Goal: Information Seeking & Learning: Learn about a topic

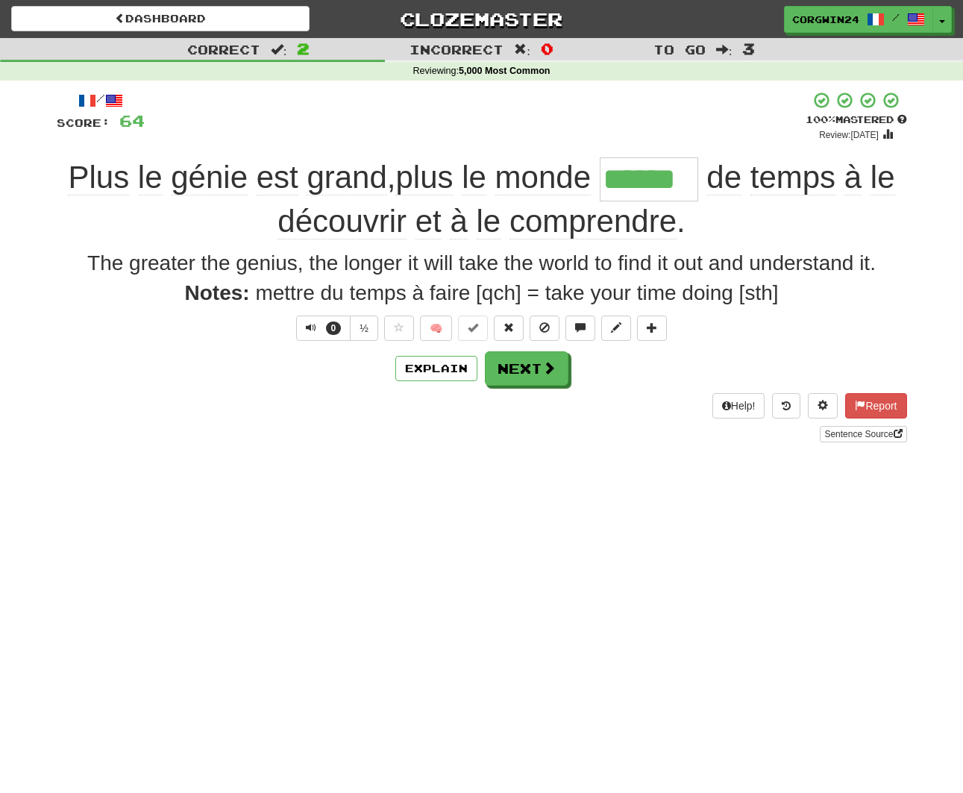
drag, startPoint x: 5, startPoint y: 362, endPoint x: 296, endPoint y: 381, distance: 291.7
click at [296, 381] on div "Correct : 2 Incorrect : 0 To go : 3 Reviewing : 5,000 Most Common / Score: 64 +…" at bounding box center [481, 250] width 963 height 425
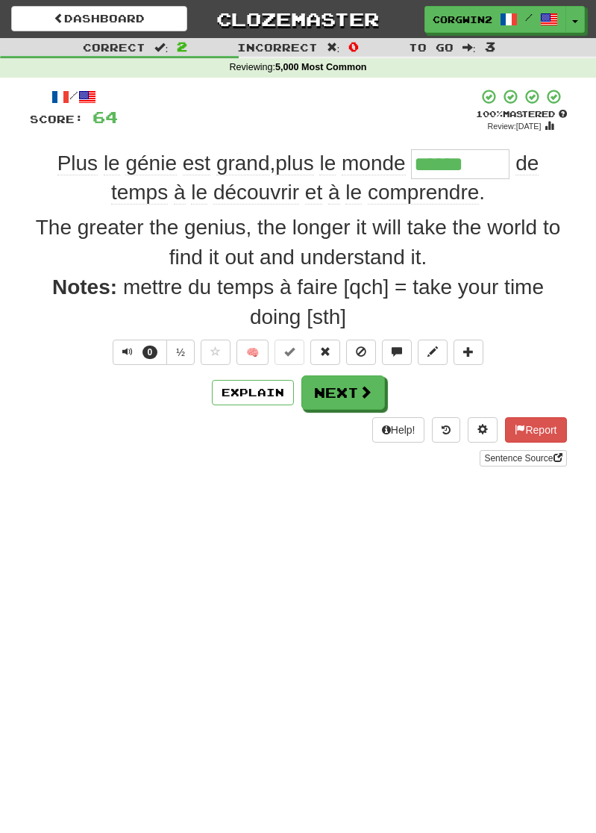
click at [250, 515] on div "Dashboard Clozemaster corgwin24 / Toggle Dropdown Dashboard Leaderboard Activit…" at bounding box center [298, 416] width 596 height 833
click at [343, 393] on button "Next" at bounding box center [344, 393] width 84 height 34
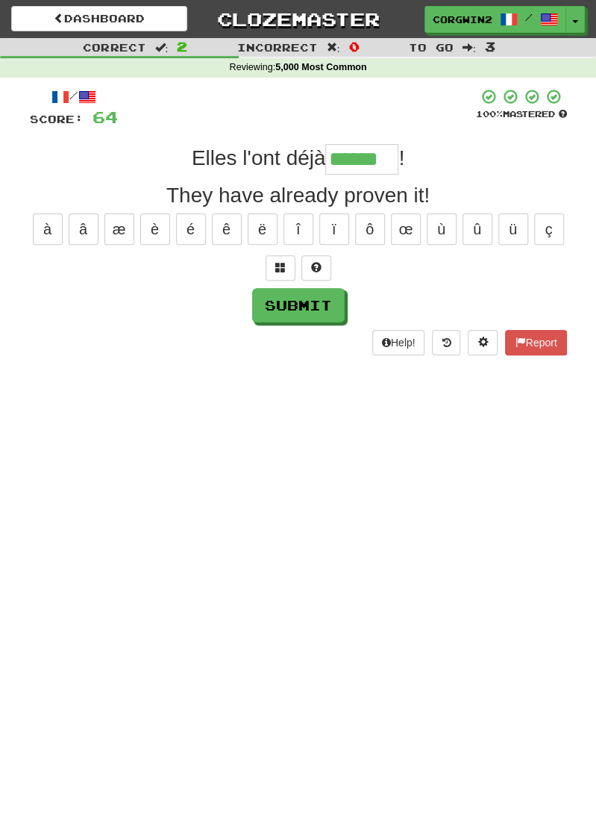
type input "******"
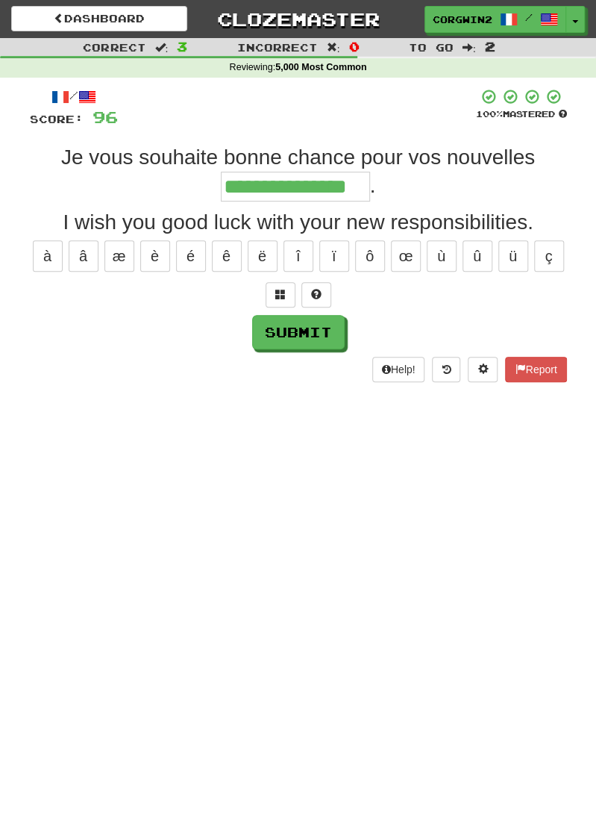
type input "**********"
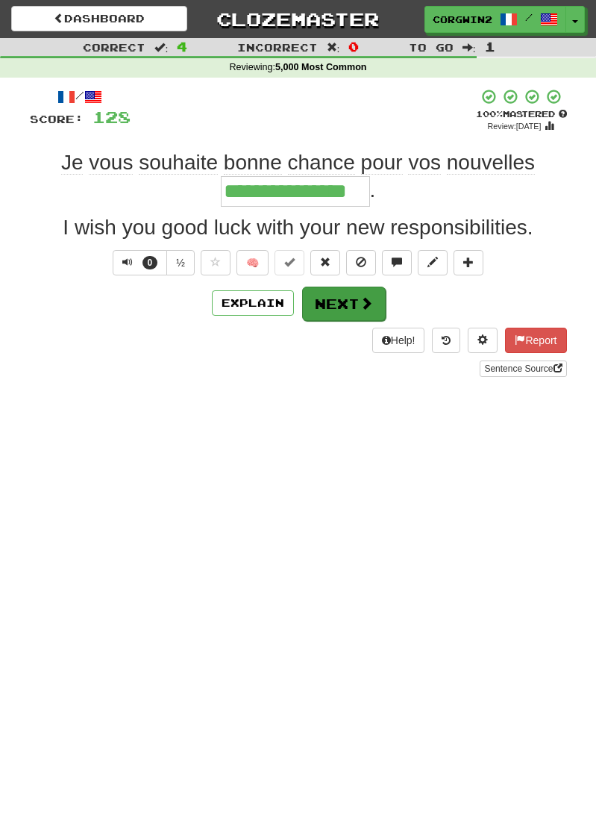
click at [337, 310] on button "Next" at bounding box center [344, 304] width 84 height 34
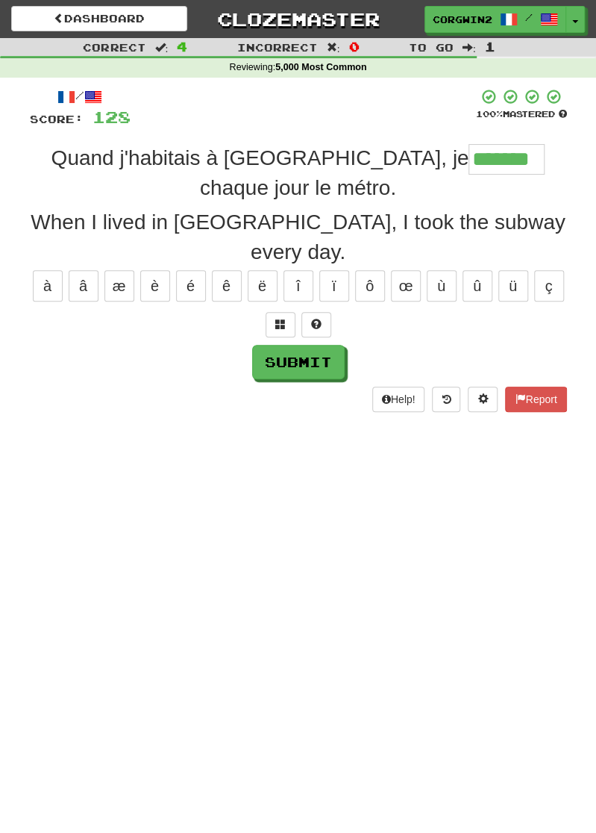
type input "*******"
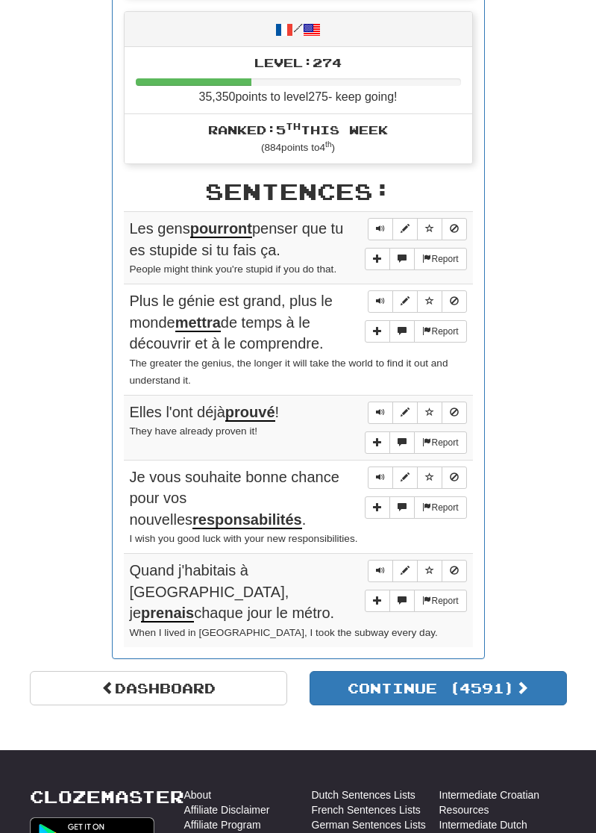
scroll to position [652, 0]
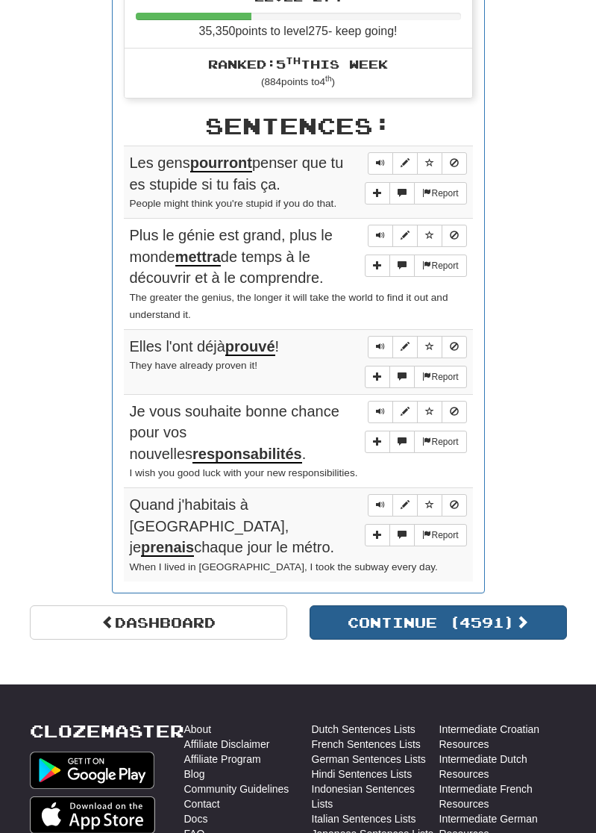
click at [475, 608] on button "Continue ( 4591 )" at bounding box center [438, 622] width 257 height 34
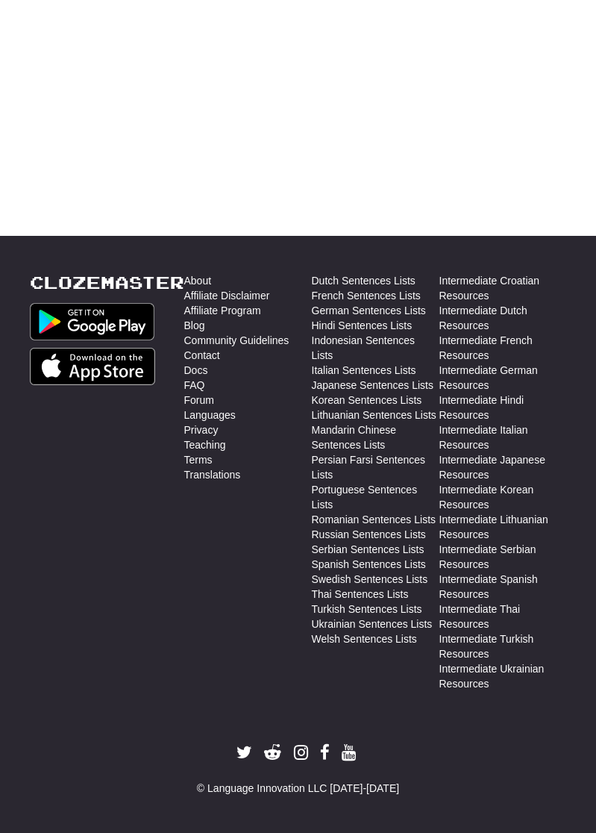
scroll to position [0, 0]
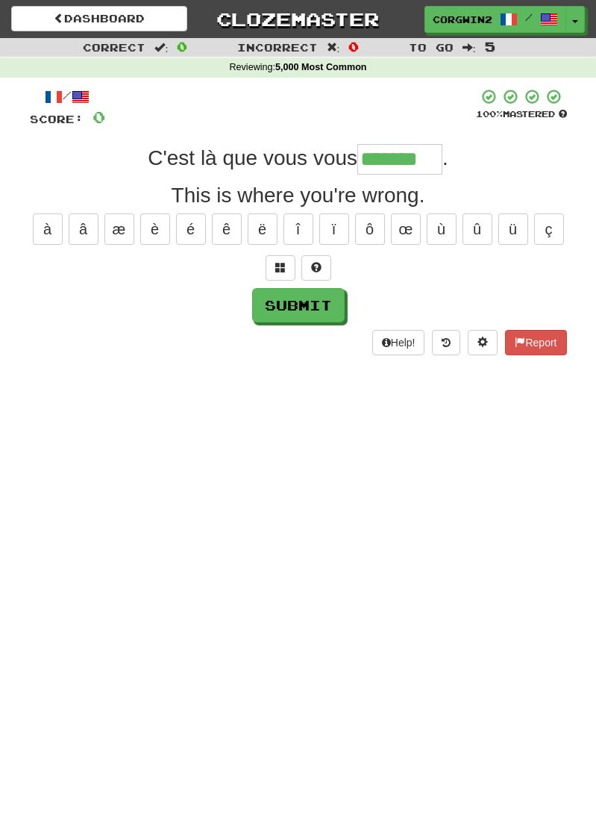
type input "*******"
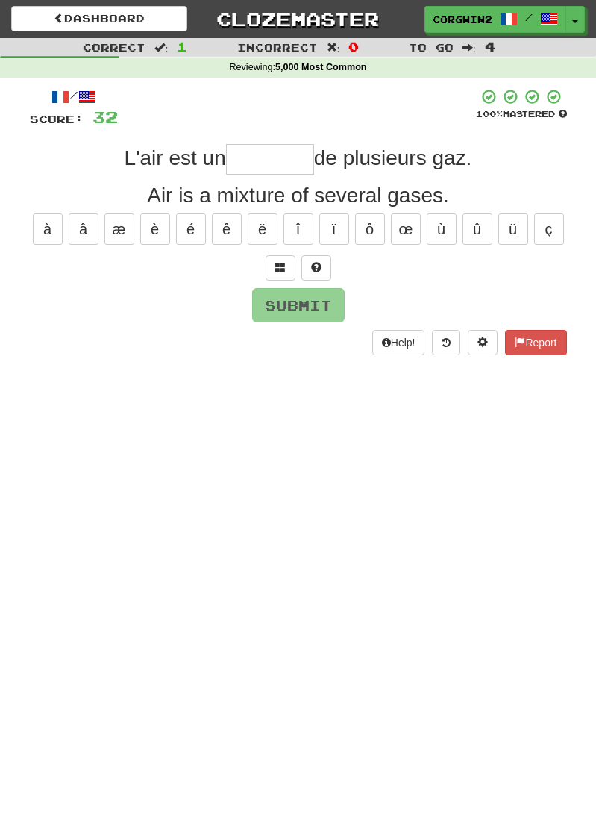
click at [263, 159] on input "text" at bounding box center [270, 159] width 88 height 30
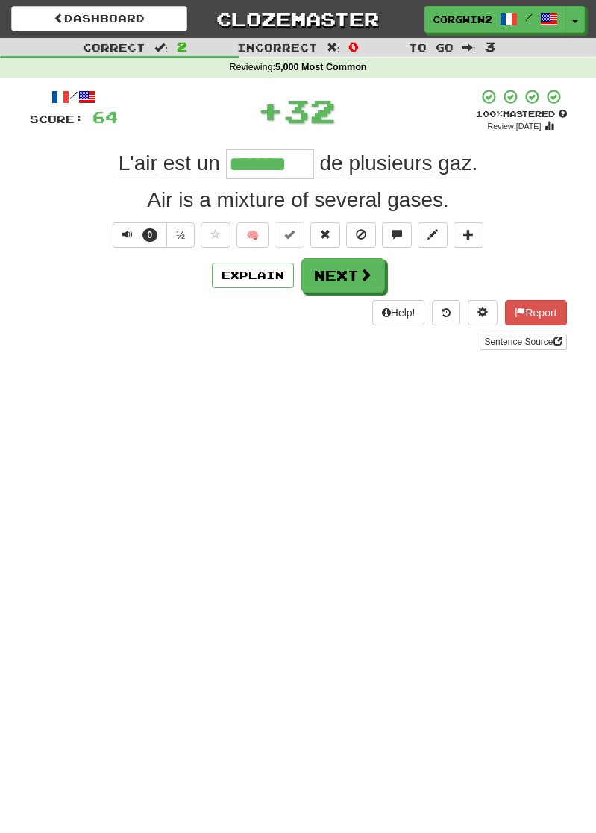
type input "*******"
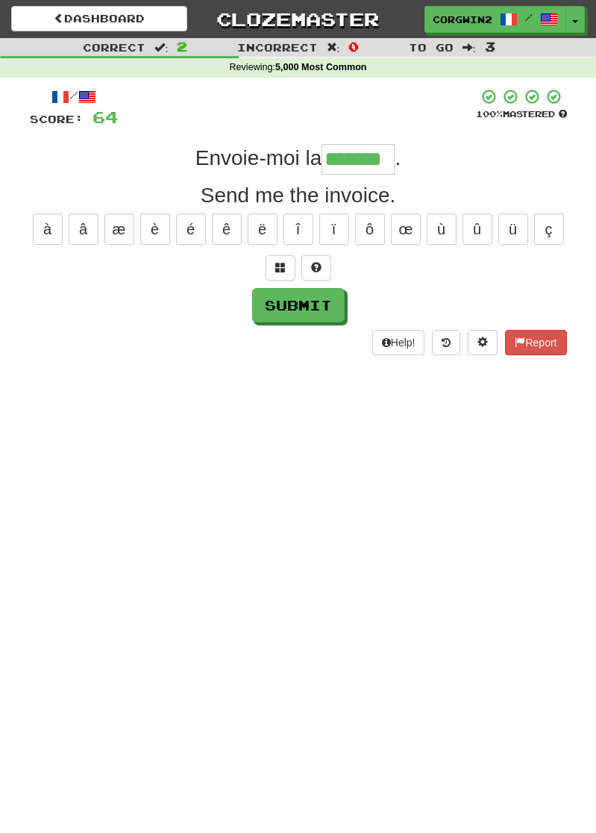
type input "*******"
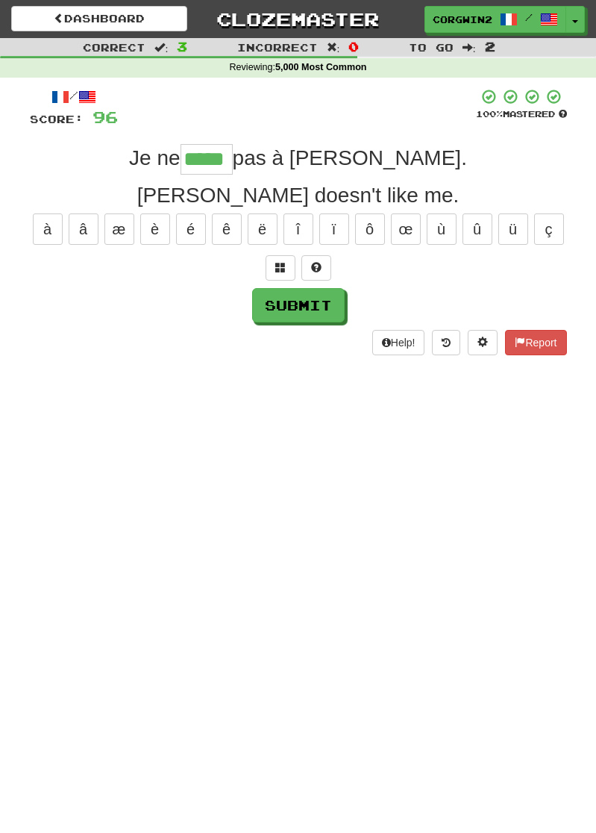
type input "*****"
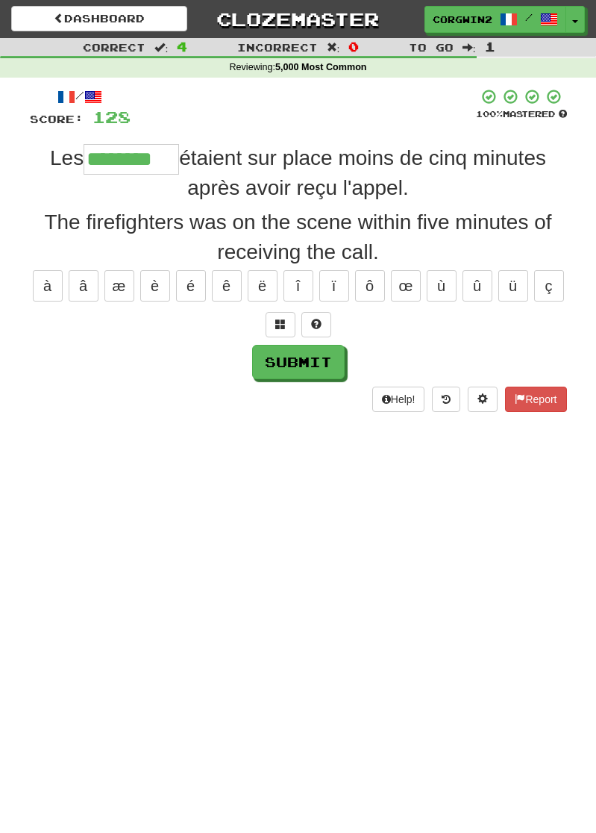
type input "********"
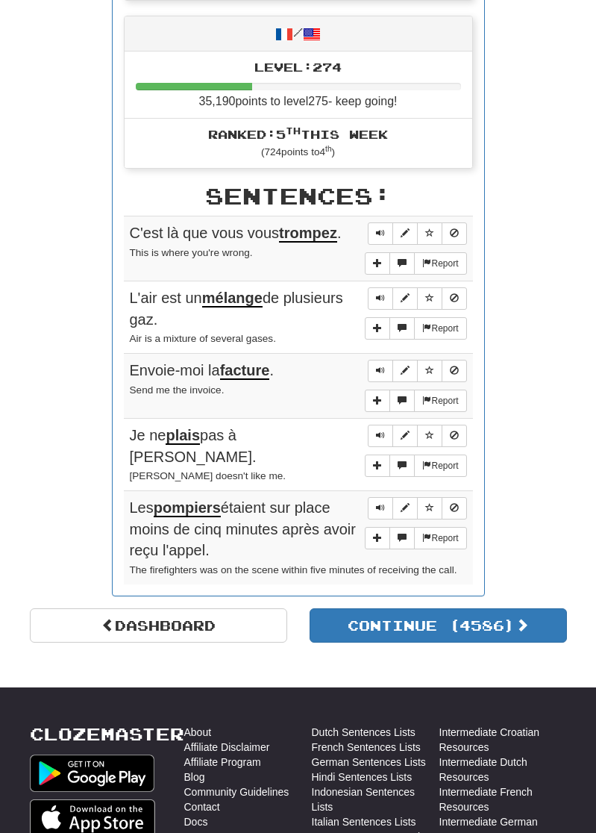
scroll to position [606, 0]
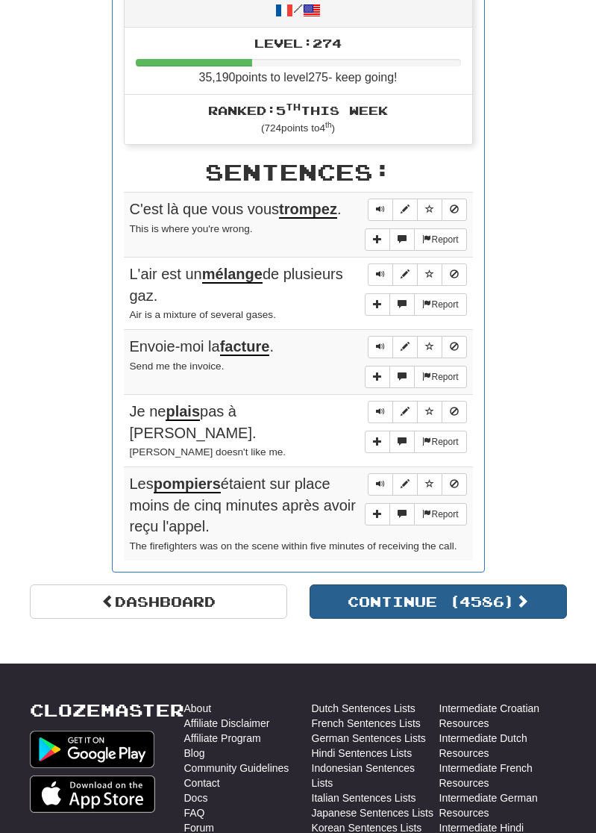
click at [524, 604] on span at bounding box center [522, 600] width 13 height 13
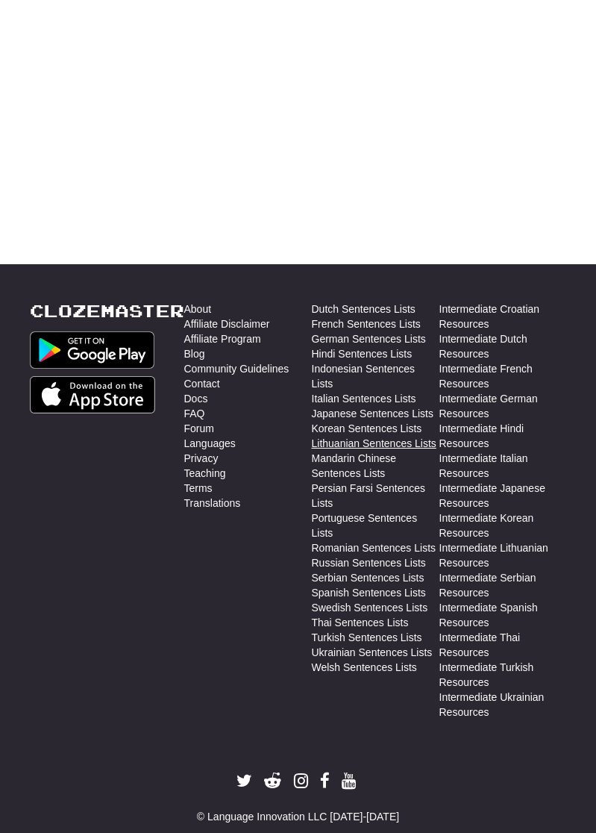
scroll to position [0, 0]
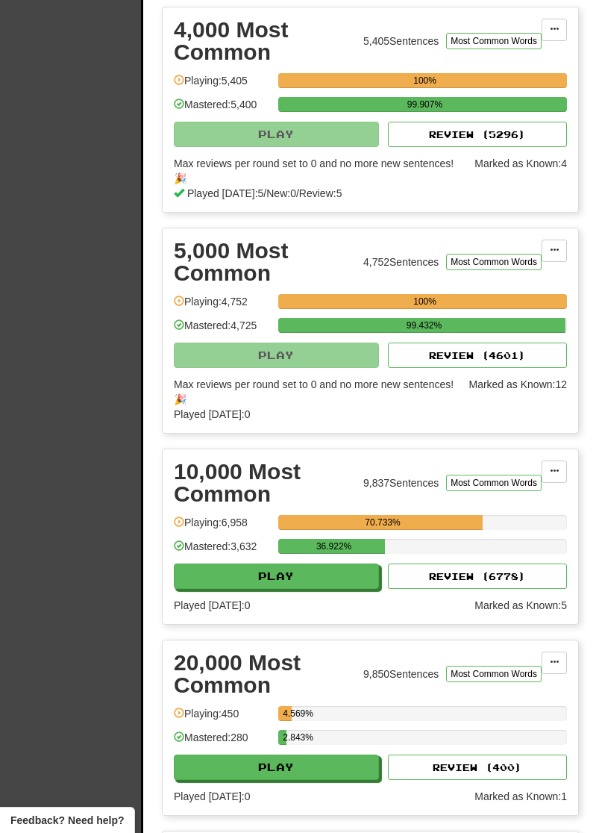
scroll to position [1081, 20]
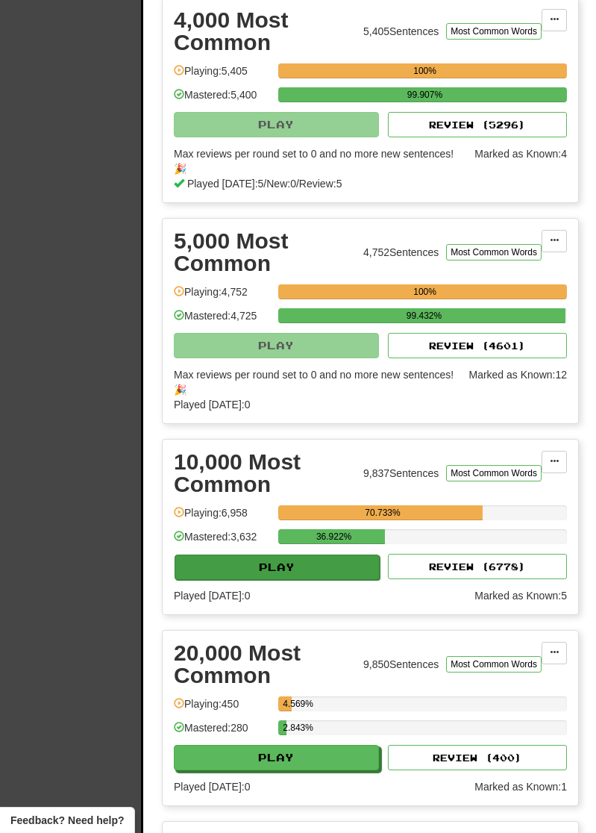
click at [299, 580] on button "Play" at bounding box center [277, 566] width 205 height 25
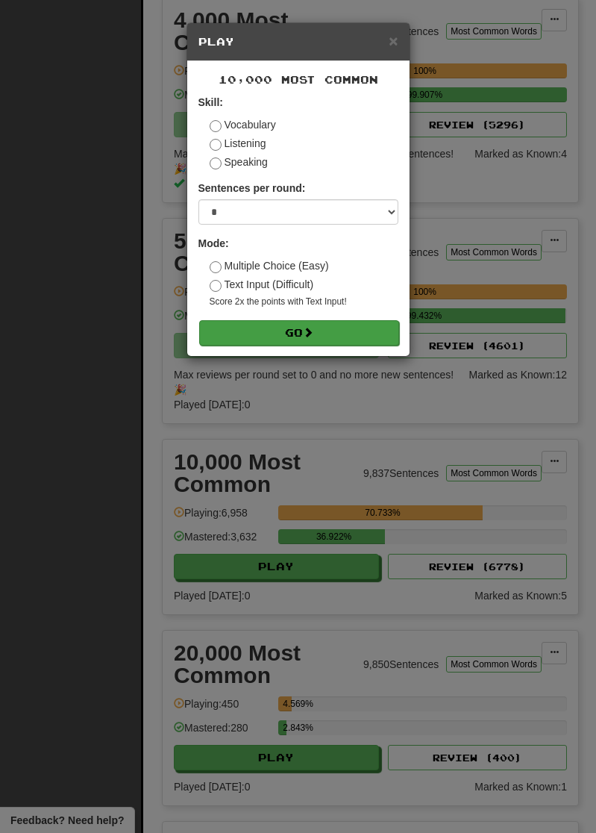
click at [303, 346] on button "Go" at bounding box center [299, 332] width 200 height 25
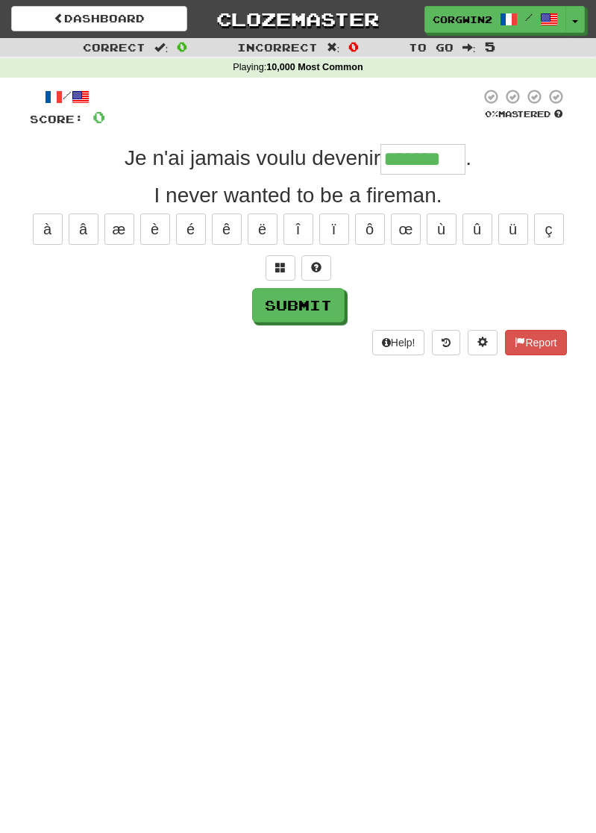
type input "*******"
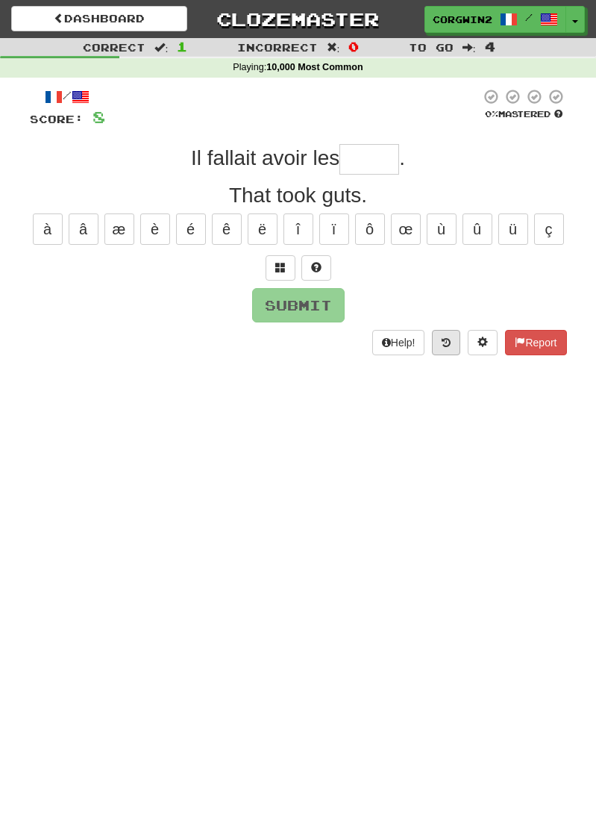
click at [446, 348] on button at bounding box center [446, 342] width 28 height 25
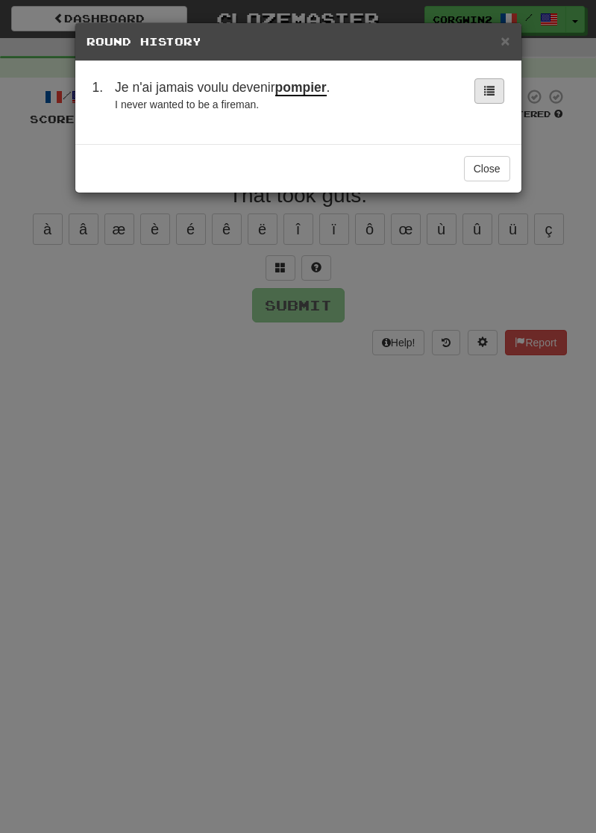
click at [486, 93] on span at bounding box center [489, 90] width 10 height 10
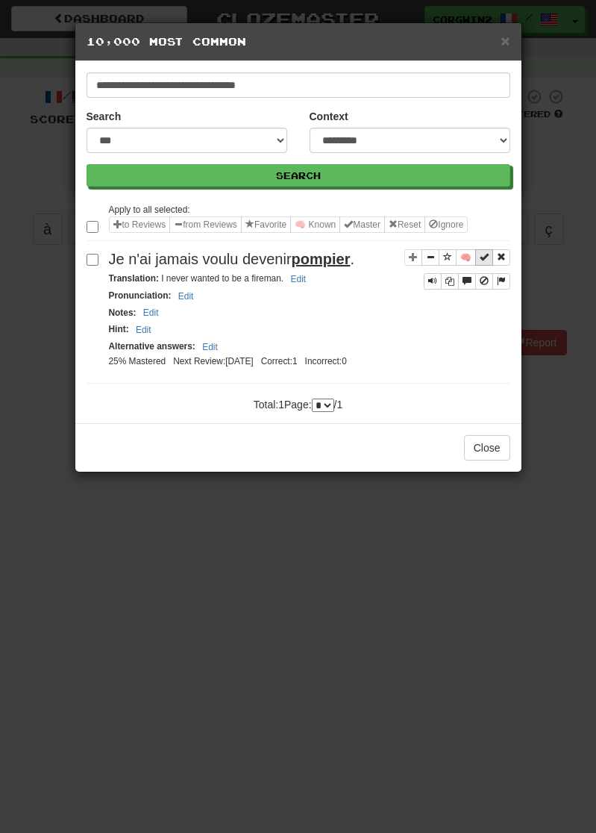
click at [483, 261] on span "Sentence controls" at bounding box center [484, 256] width 9 height 9
click at [484, 460] on button "Close" at bounding box center [487, 447] width 46 height 25
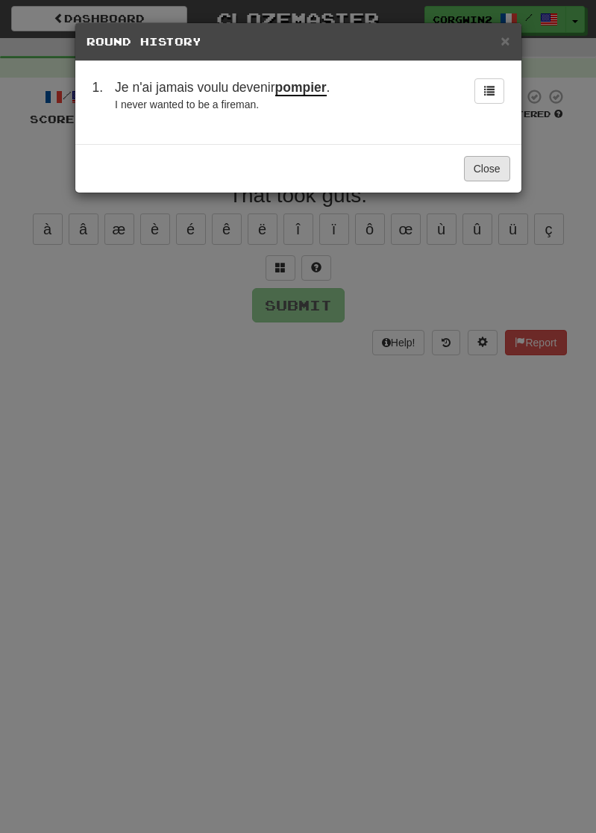
click at [478, 172] on button "Close" at bounding box center [487, 168] width 46 height 25
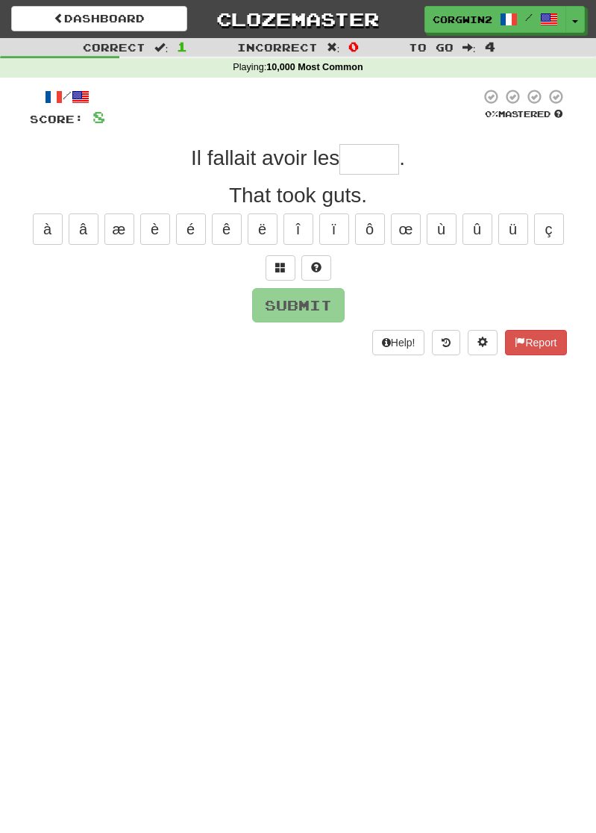
click at [409, 262] on div at bounding box center [298, 267] width 537 height 25
click at [378, 154] on input "text" at bounding box center [370, 159] width 60 height 30
type input "*"
type input "******"
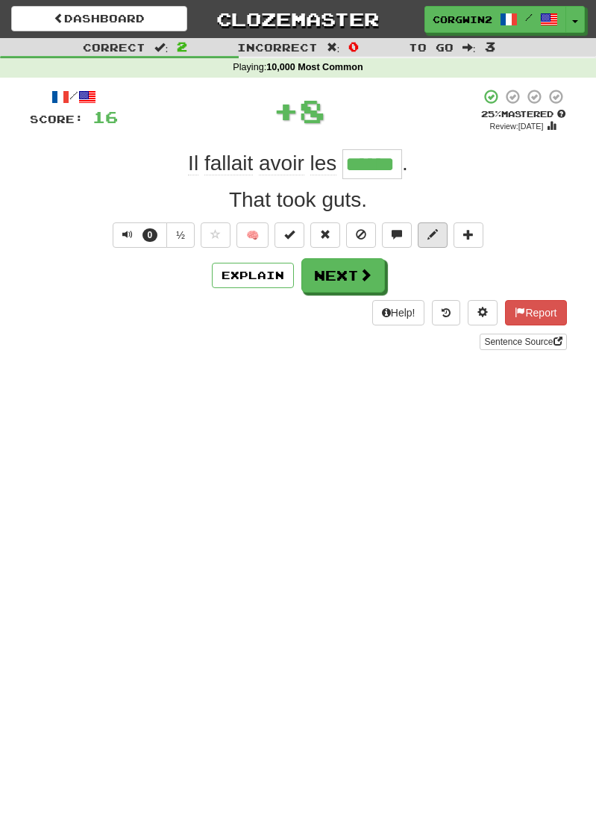
click at [437, 236] on span at bounding box center [433, 234] width 10 height 10
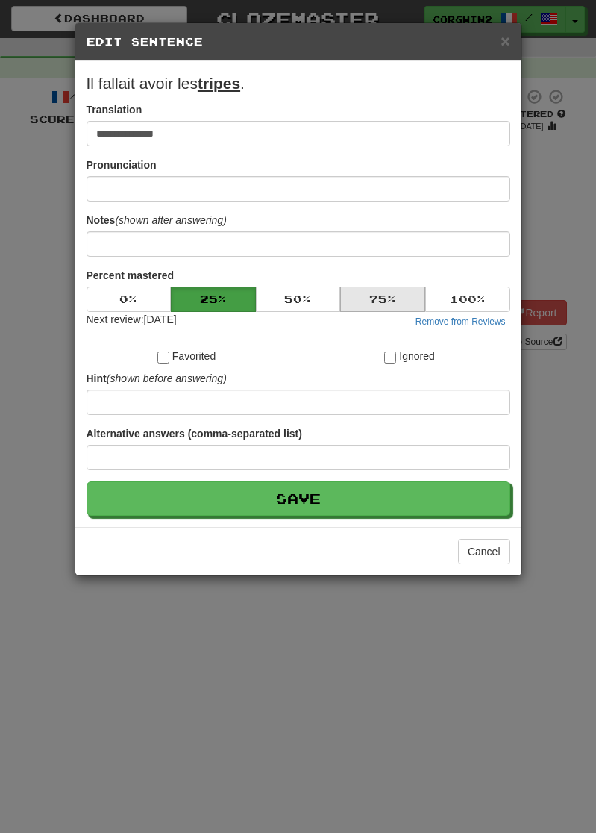
click at [389, 312] on button "75 %" at bounding box center [382, 299] width 85 height 25
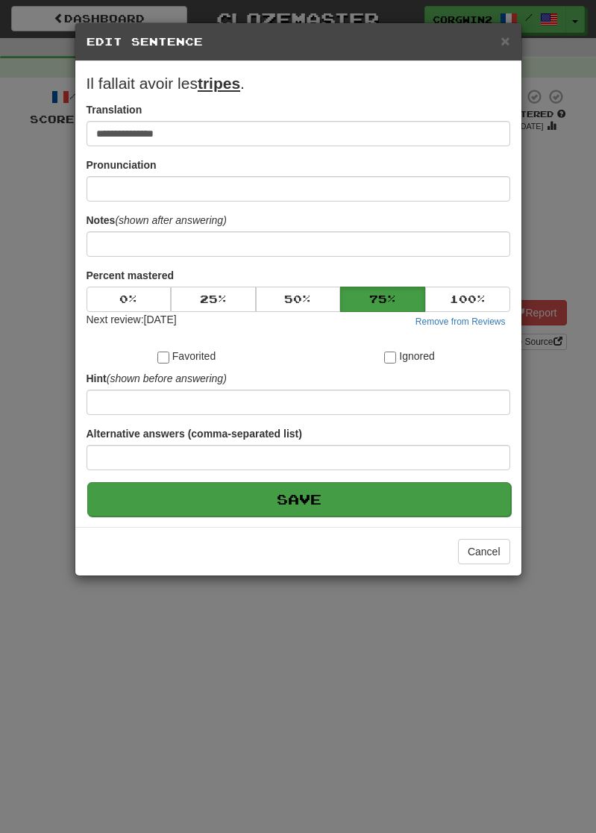
click at [346, 516] on button "Save" at bounding box center [299, 499] width 424 height 34
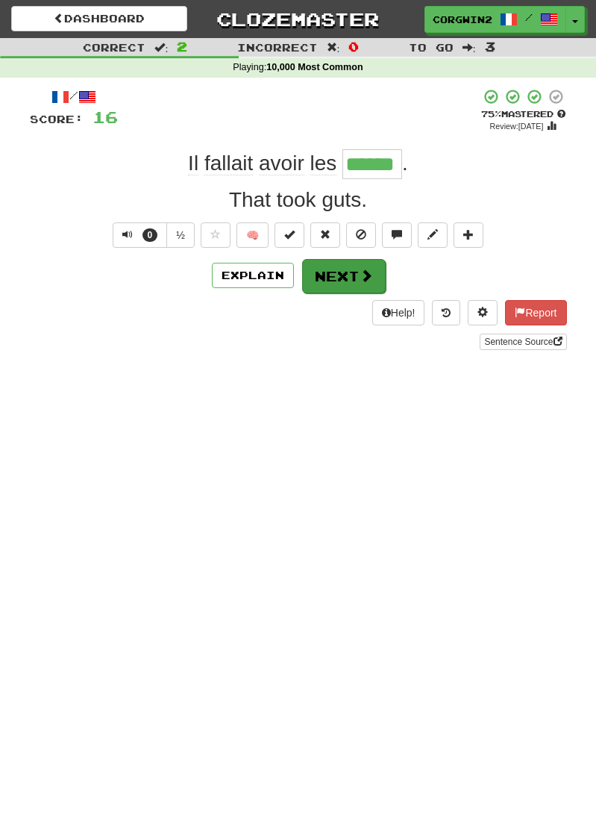
click at [345, 281] on button "Next" at bounding box center [344, 276] width 84 height 34
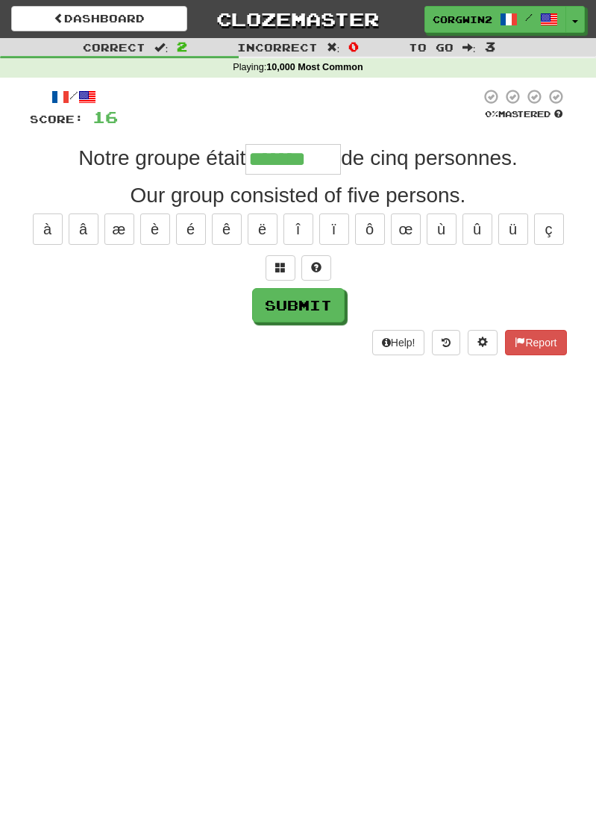
type input "*******"
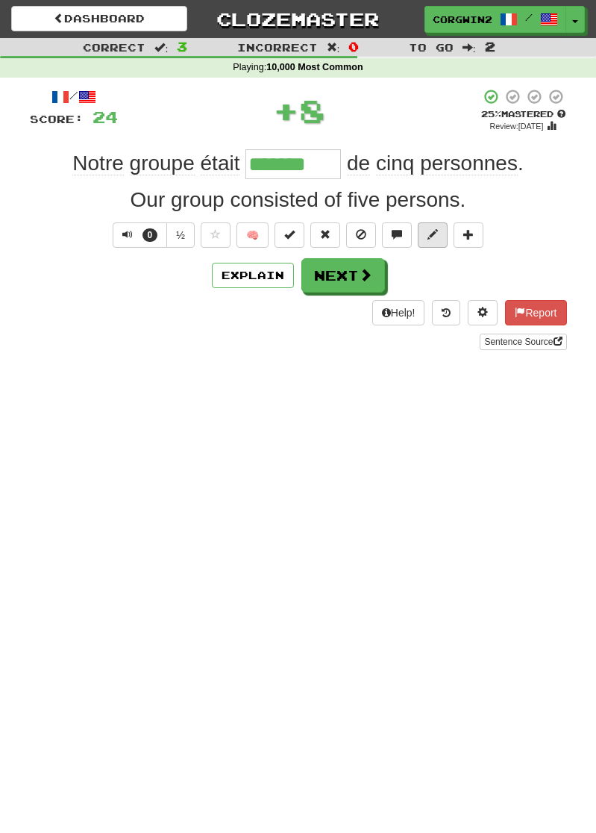
click at [437, 240] on span at bounding box center [433, 234] width 10 height 10
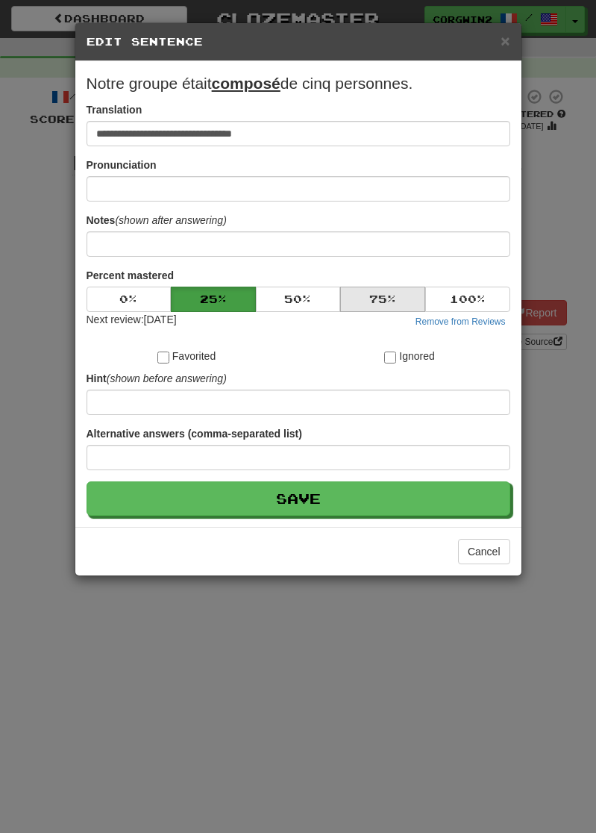
click at [360, 310] on button "75 %" at bounding box center [382, 299] width 85 height 25
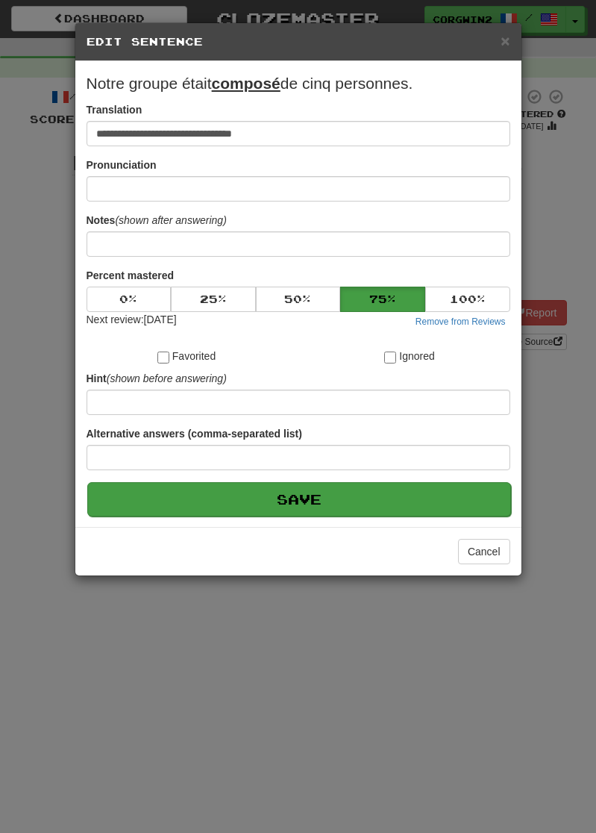
click at [304, 516] on button "Save" at bounding box center [299, 499] width 424 height 34
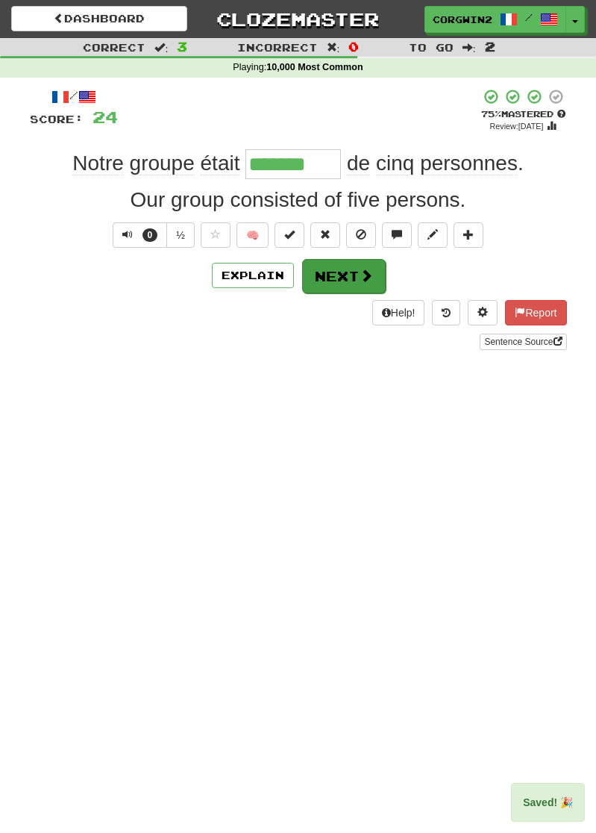
click at [349, 284] on button "Next" at bounding box center [344, 276] width 84 height 34
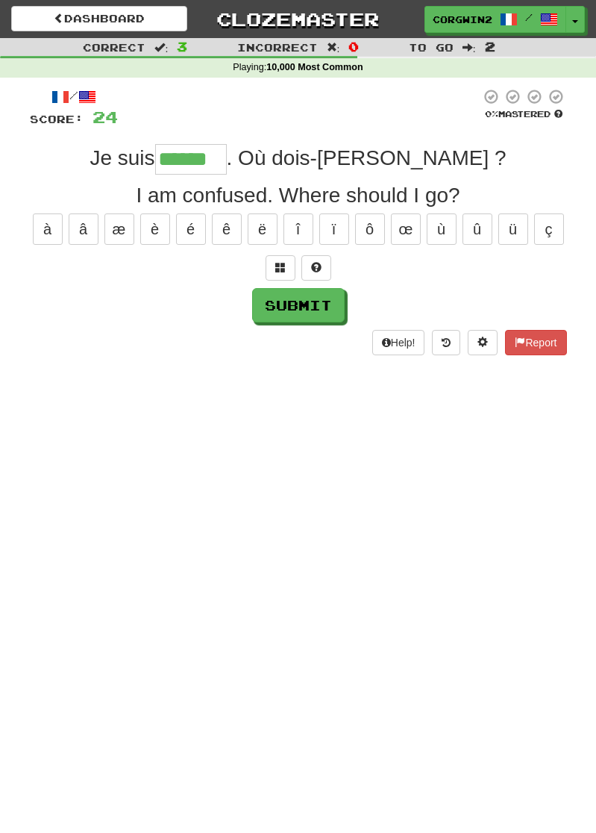
type input "******"
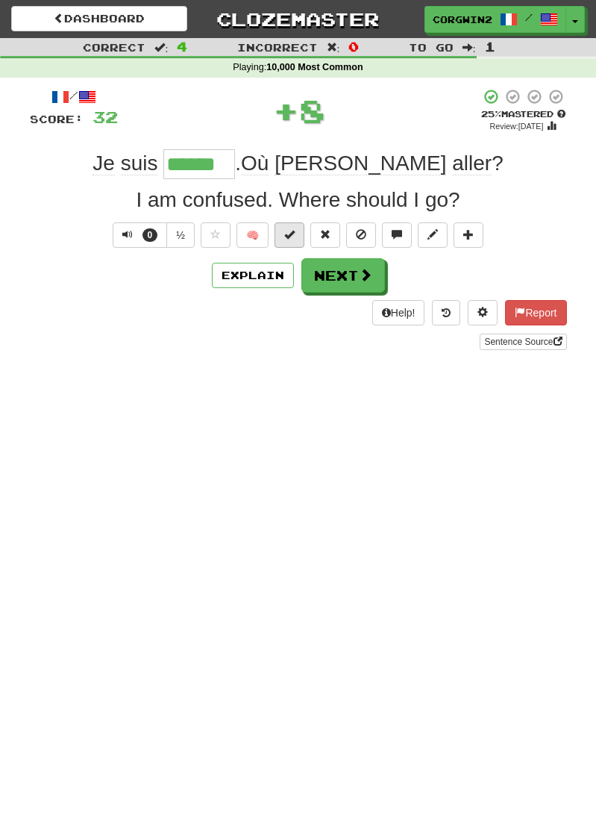
click at [300, 245] on button at bounding box center [290, 234] width 30 height 25
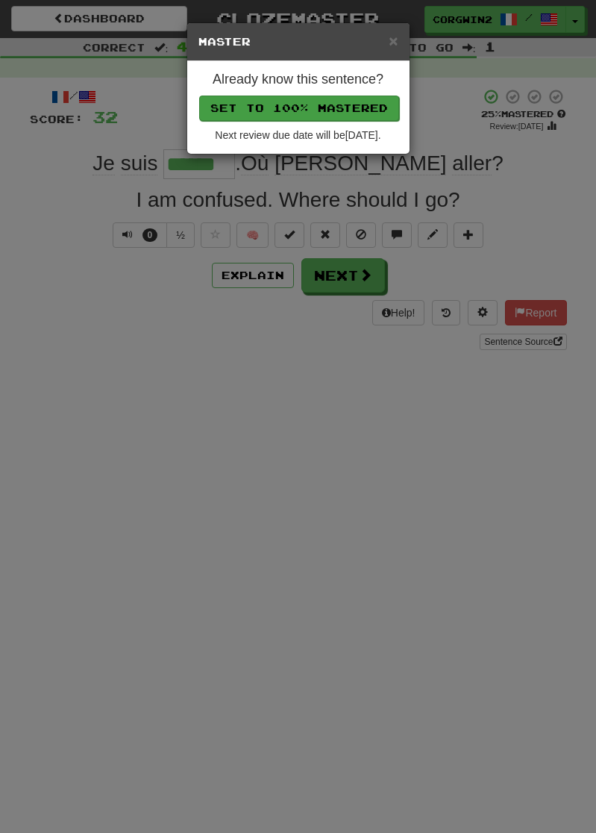
click at [266, 111] on button "Set to 100% Mastered" at bounding box center [299, 108] width 200 height 25
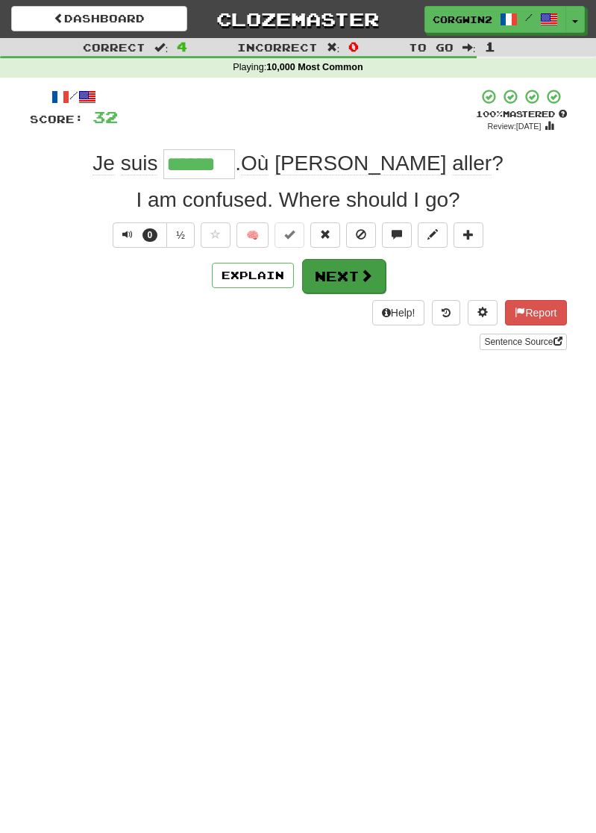
click at [344, 281] on button "Next" at bounding box center [344, 276] width 84 height 34
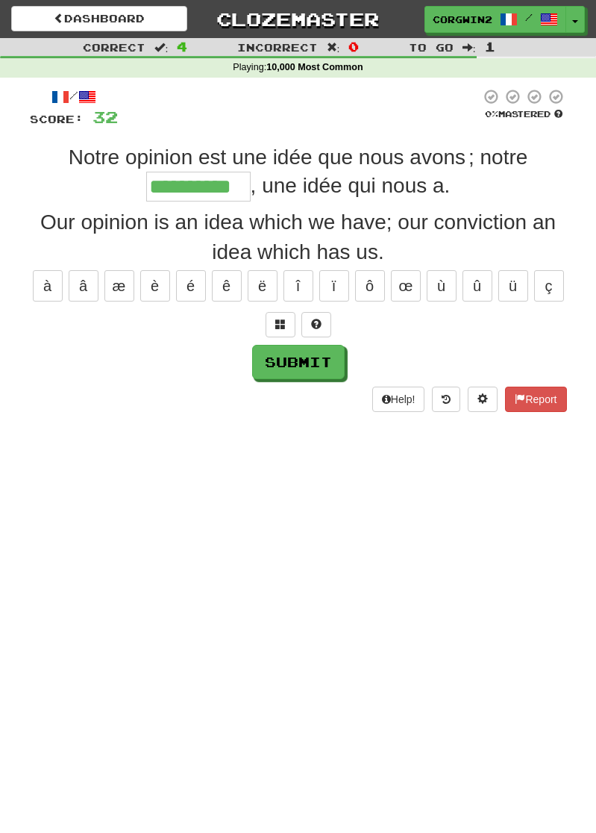
type input "**********"
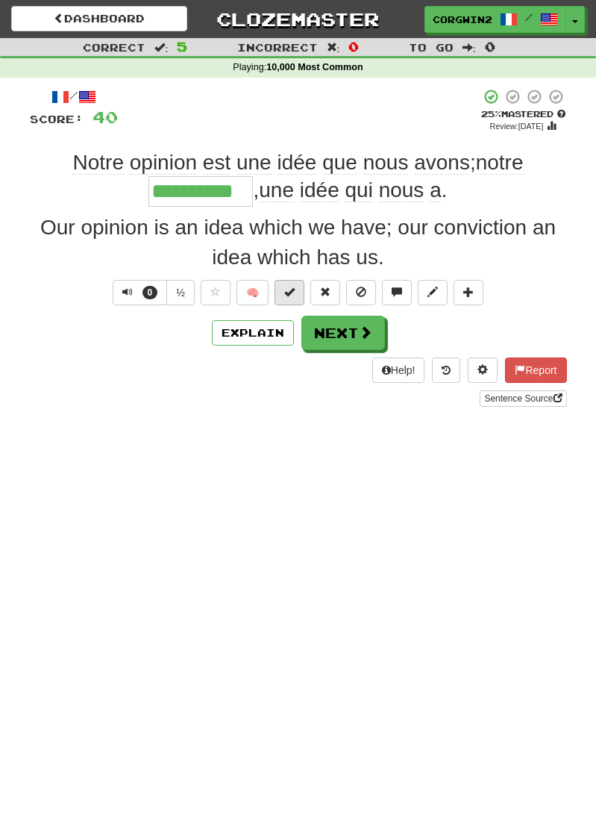
click at [293, 296] on span at bounding box center [289, 292] width 10 height 10
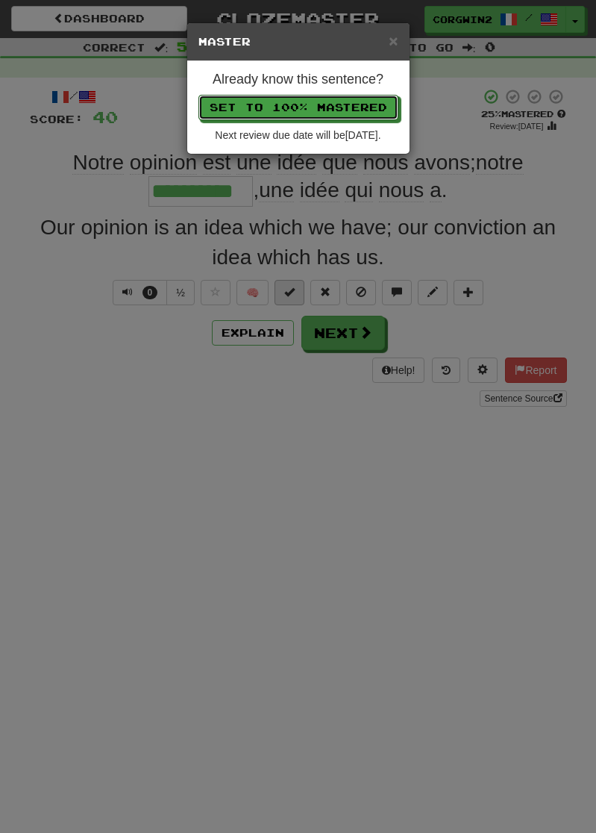
click at [298, 109] on button "Set to 100% Mastered" at bounding box center [299, 107] width 200 height 25
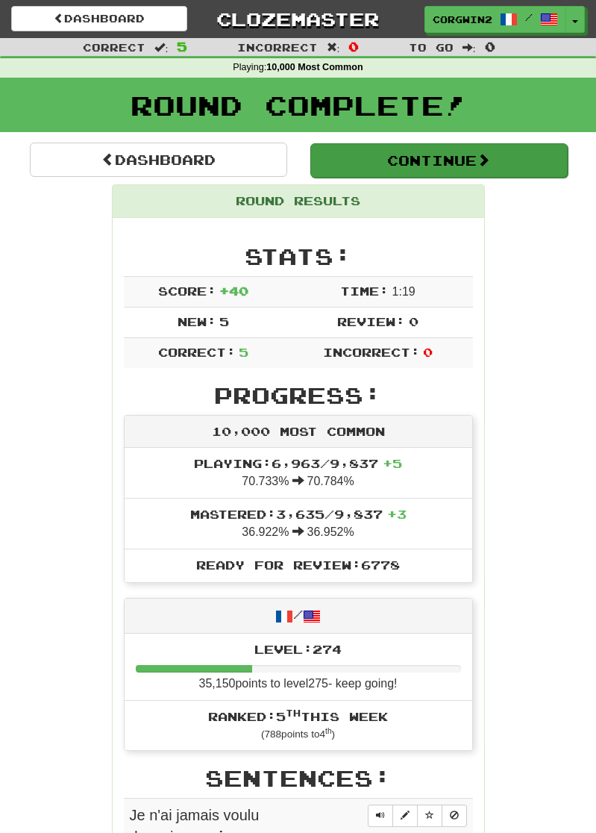
click at [493, 149] on button "Continue" at bounding box center [438, 160] width 257 height 34
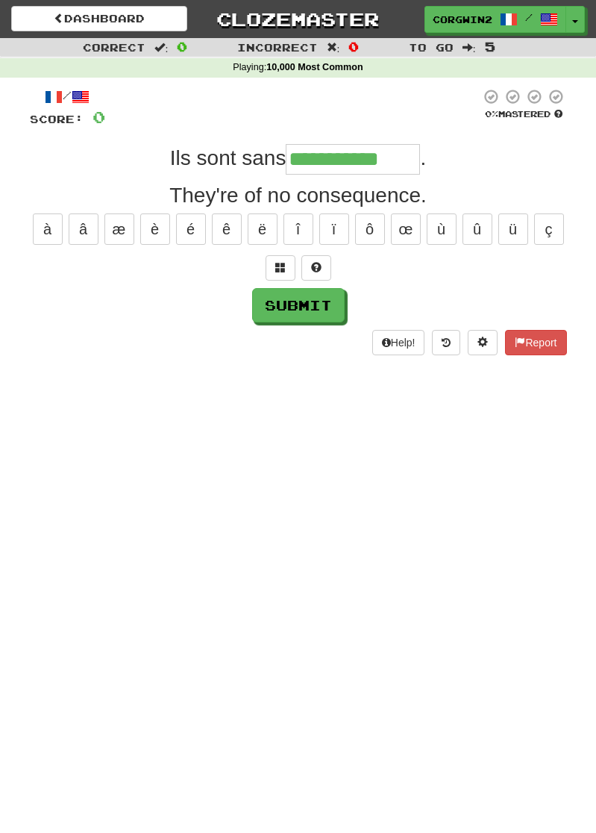
type input "**********"
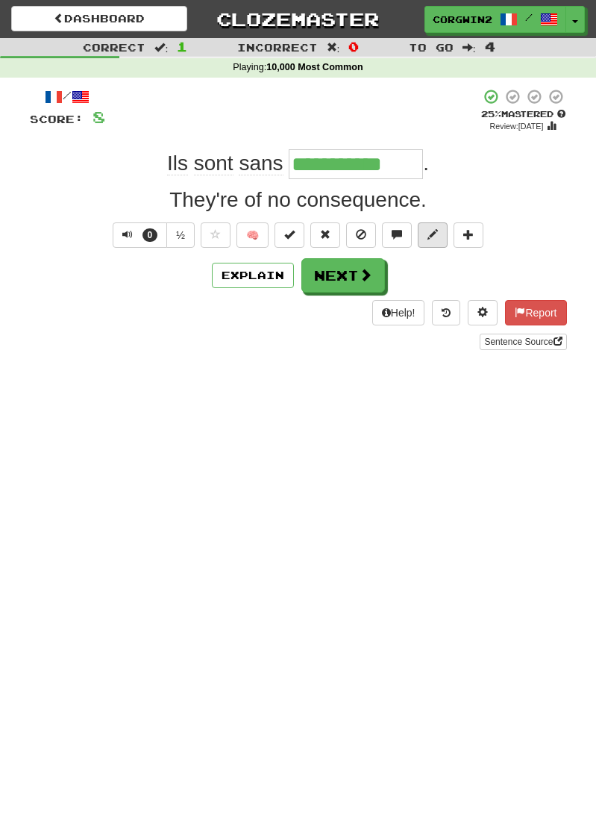
click at [438, 237] on span at bounding box center [433, 234] width 10 height 10
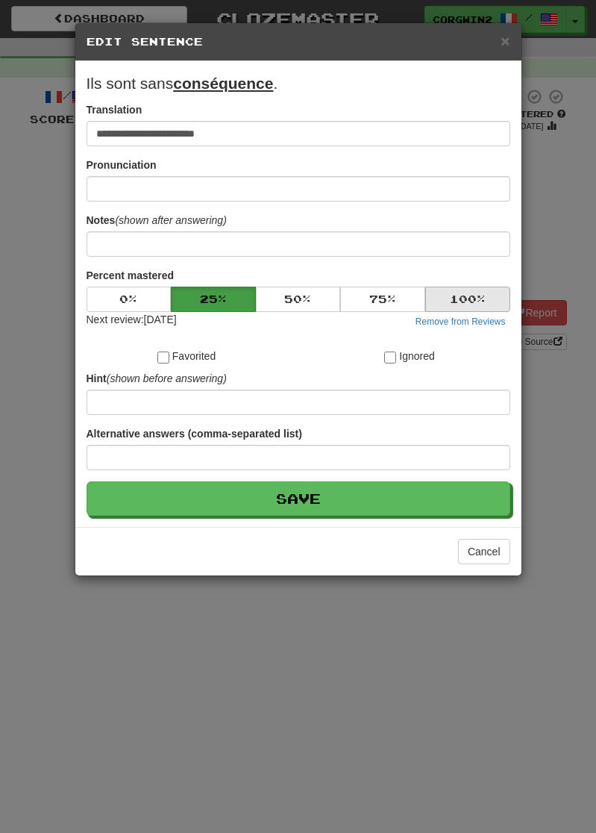
click at [447, 312] on button "100 %" at bounding box center [467, 299] width 85 height 25
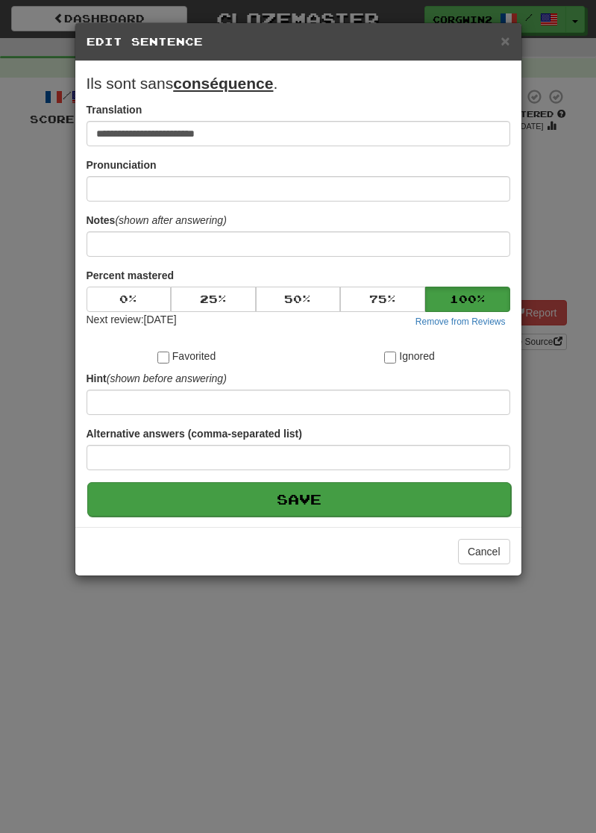
click at [399, 516] on button "Save" at bounding box center [299, 499] width 424 height 34
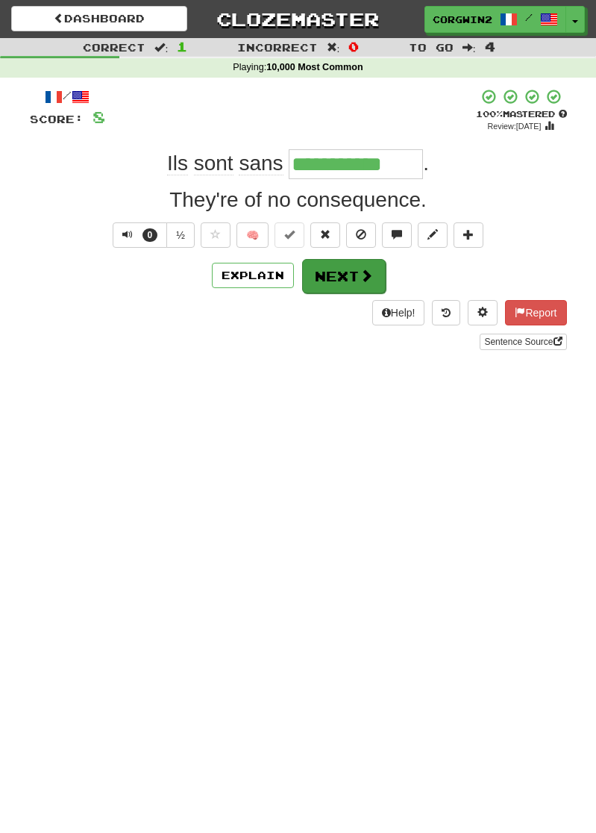
click at [345, 277] on button "Next" at bounding box center [344, 276] width 84 height 34
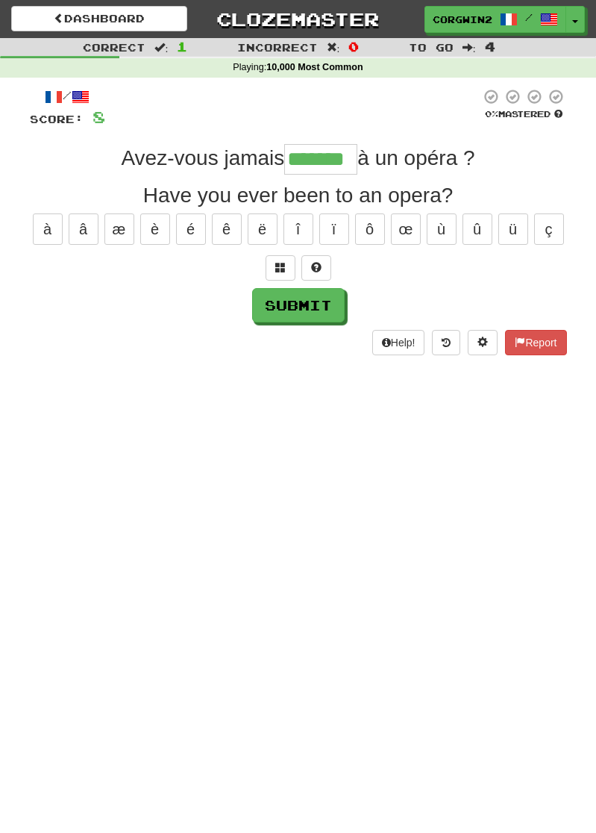
type input "*******"
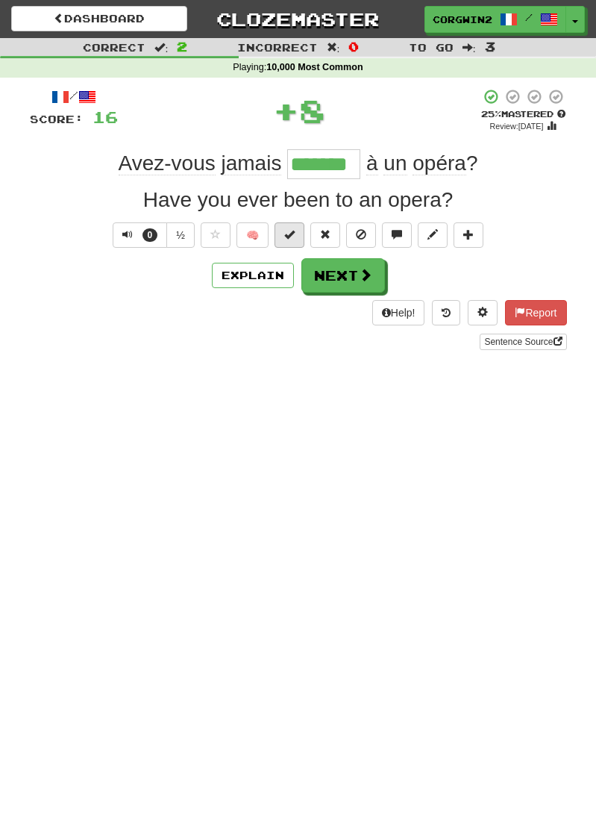
click at [300, 241] on button at bounding box center [290, 234] width 30 height 25
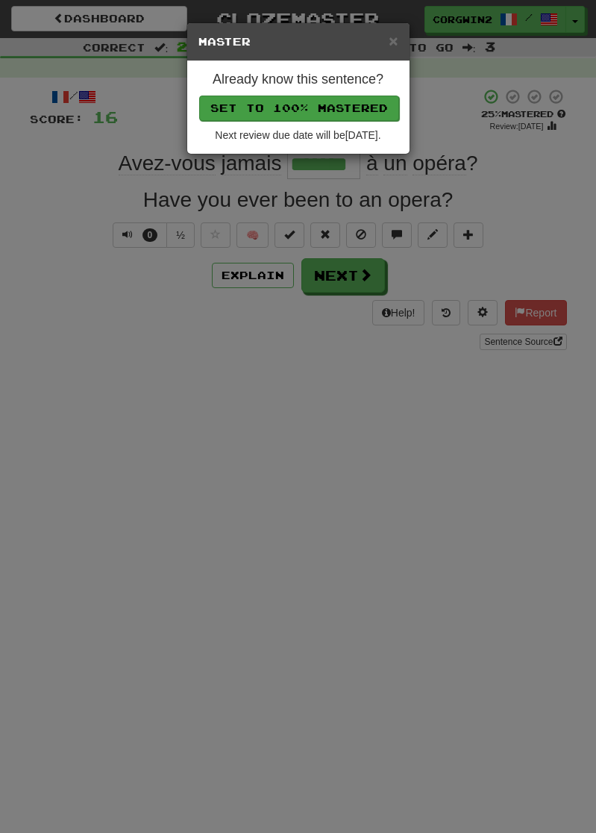
click at [349, 101] on button "Set to 100% Mastered" at bounding box center [299, 108] width 200 height 25
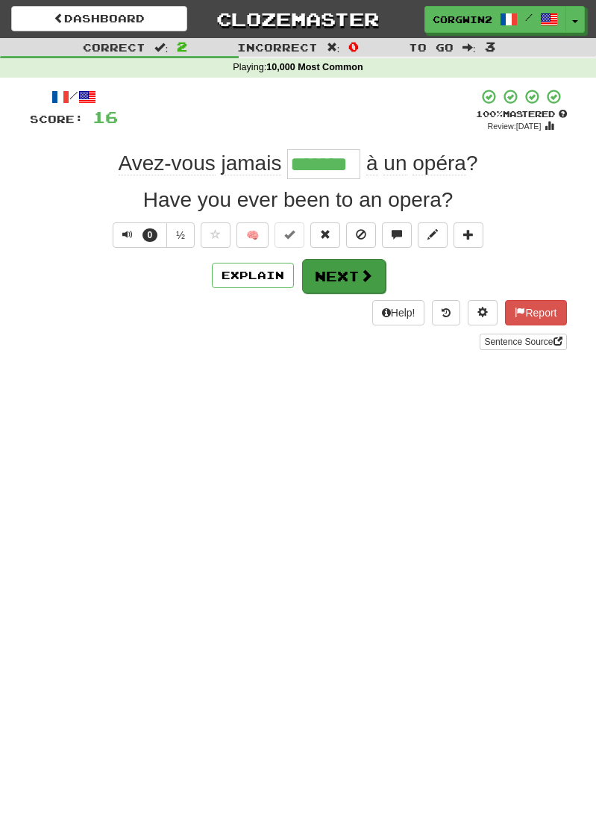
click at [350, 283] on button "Next" at bounding box center [344, 276] width 84 height 34
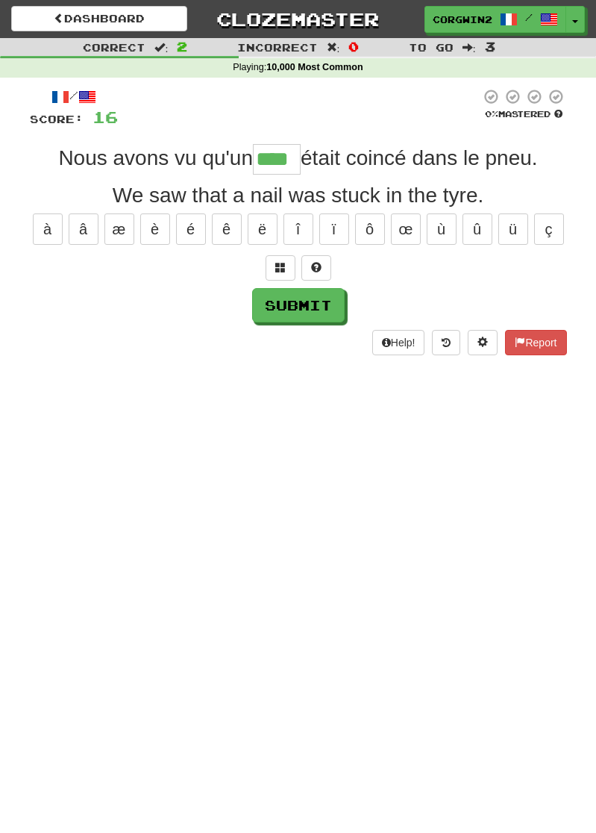
type input "****"
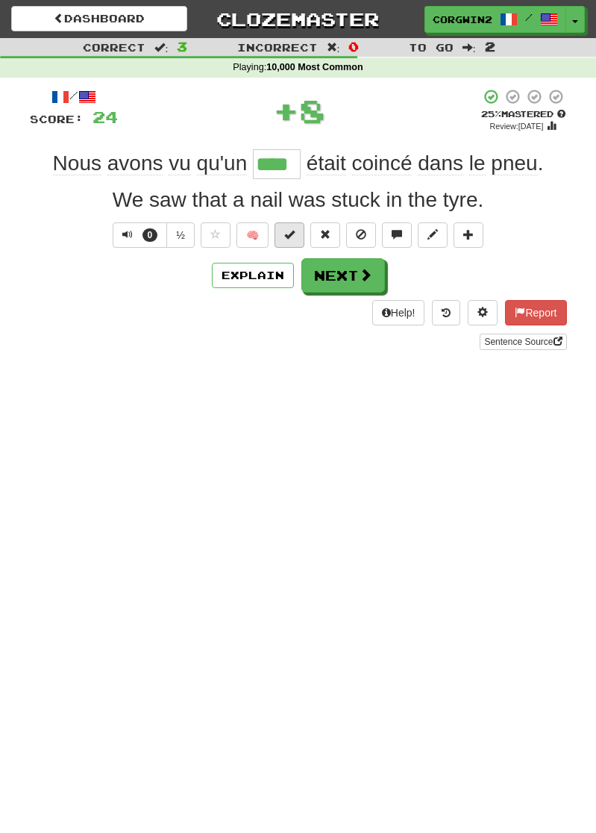
click at [293, 240] on span at bounding box center [289, 234] width 10 height 10
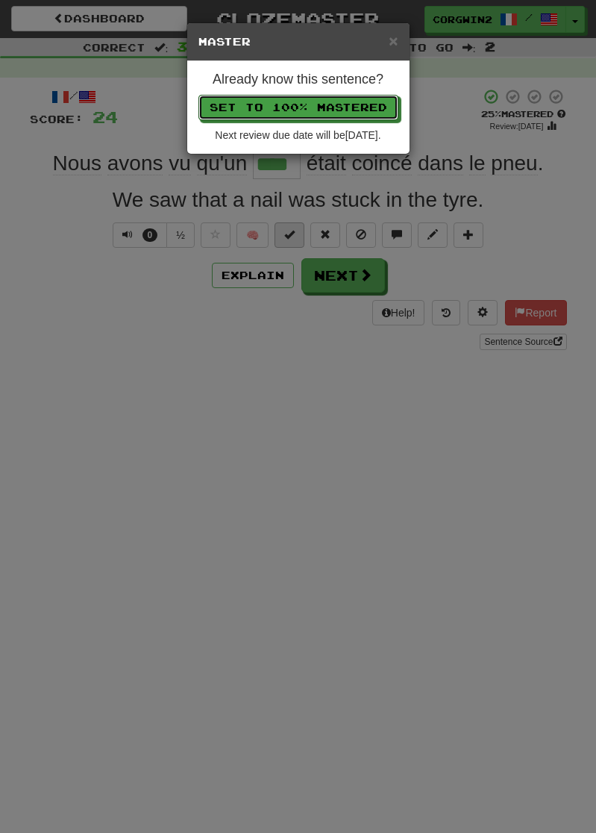
click at [298, 109] on button "Set to 100% Mastered" at bounding box center [299, 107] width 200 height 25
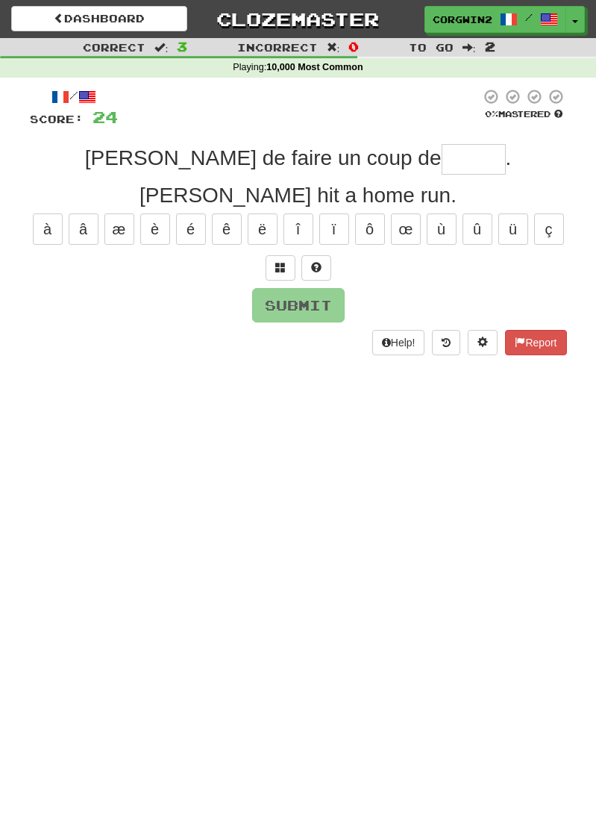
click at [442, 157] on input "text" at bounding box center [474, 159] width 64 height 30
type input "*"
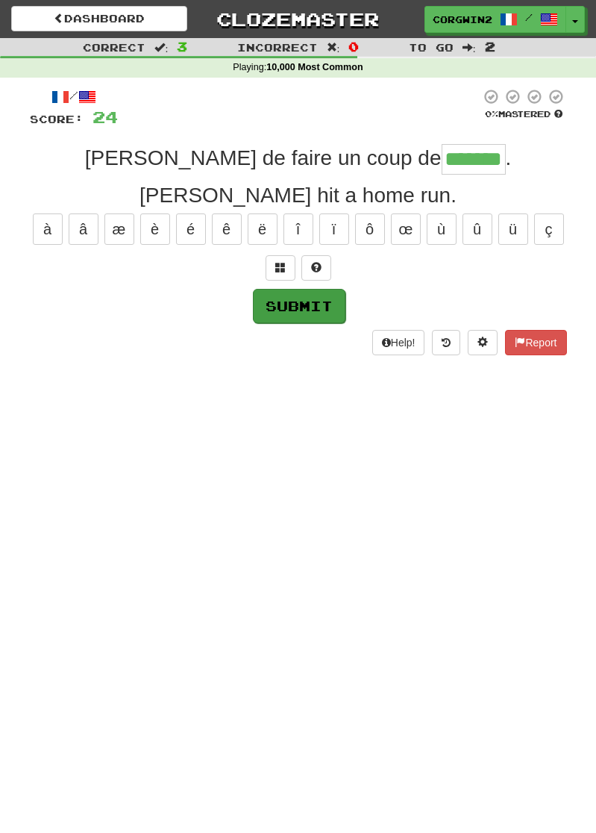
type input "*******"
click at [313, 309] on button "Submit" at bounding box center [299, 306] width 93 height 34
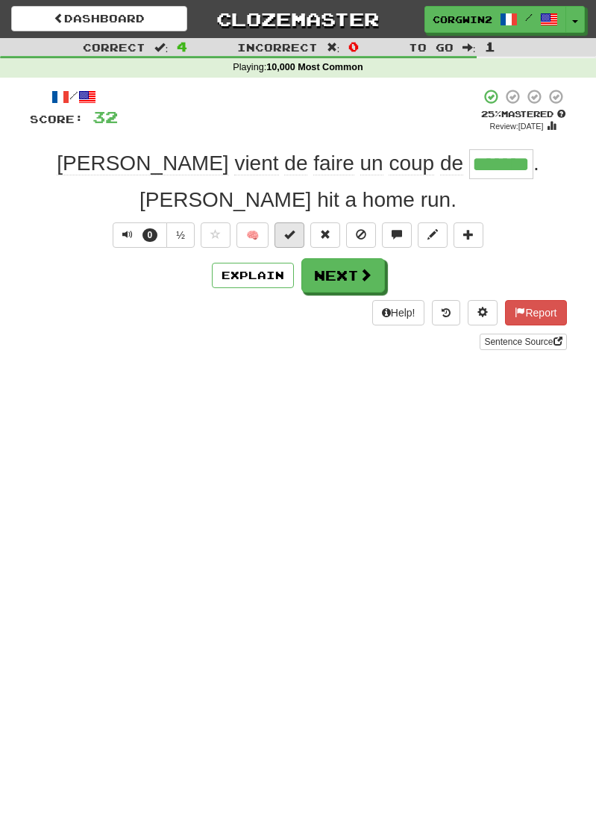
click at [286, 240] on button at bounding box center [290, 234] width 30 height 25
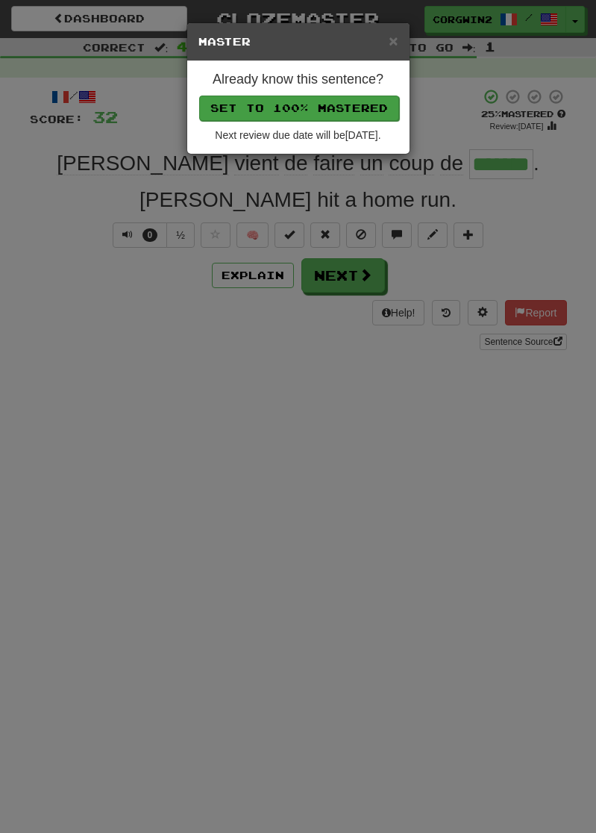
click at [337, 112] on button "Set to 100% Mastered" at bounding box center [299, 108] width 200 height 25
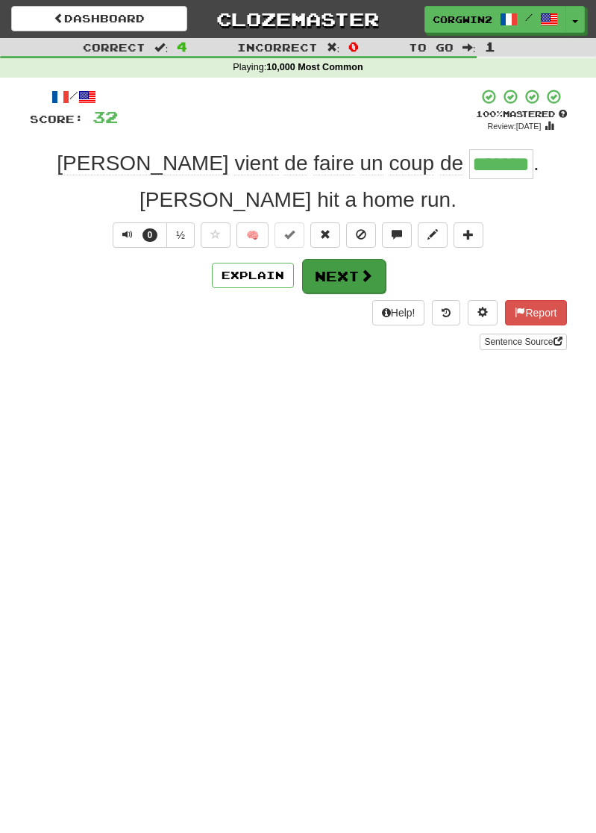
click at [351, 282] on button "Next" at bounding box center [344, 276] width 84 height 34
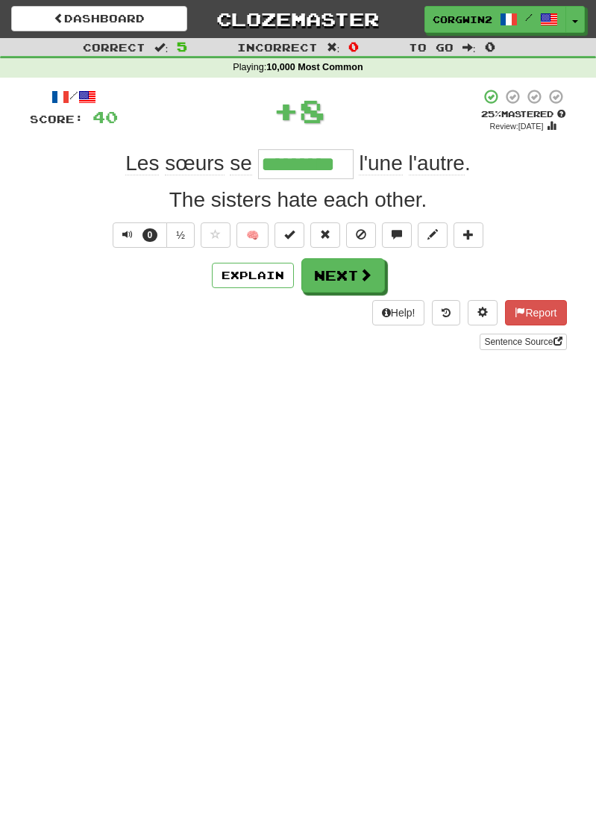
type input "*********"
click at [436, 240] on span at bounding box center [433, 234] width 10 height 10
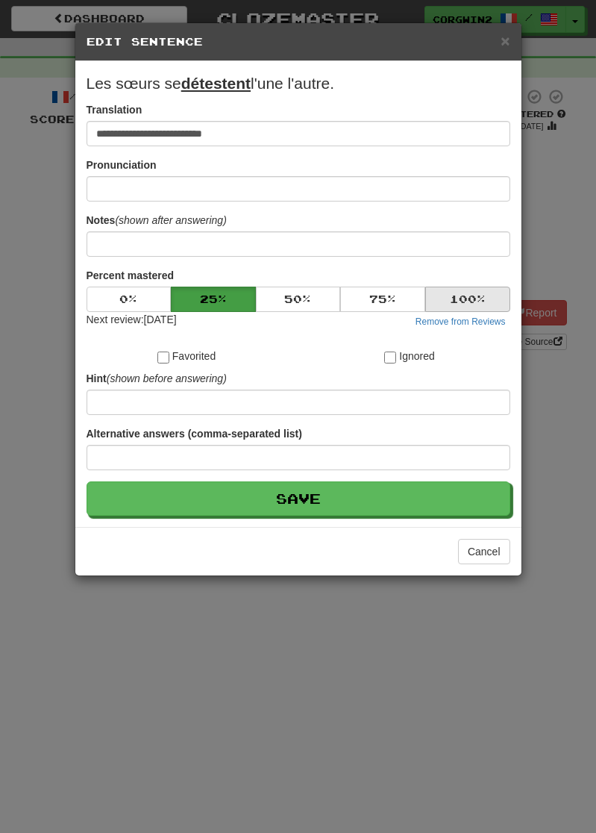
click at [453, 304] on button "100 %" at bounding box center [467, 299] width 85 height 25
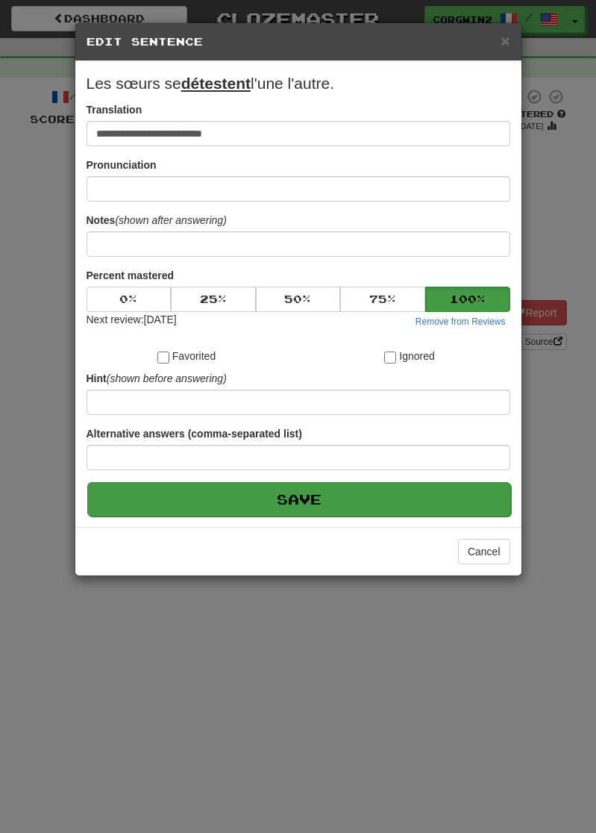
click at [428, 516] on button "Save" at bounding box center [299, 499] width 424 height 34
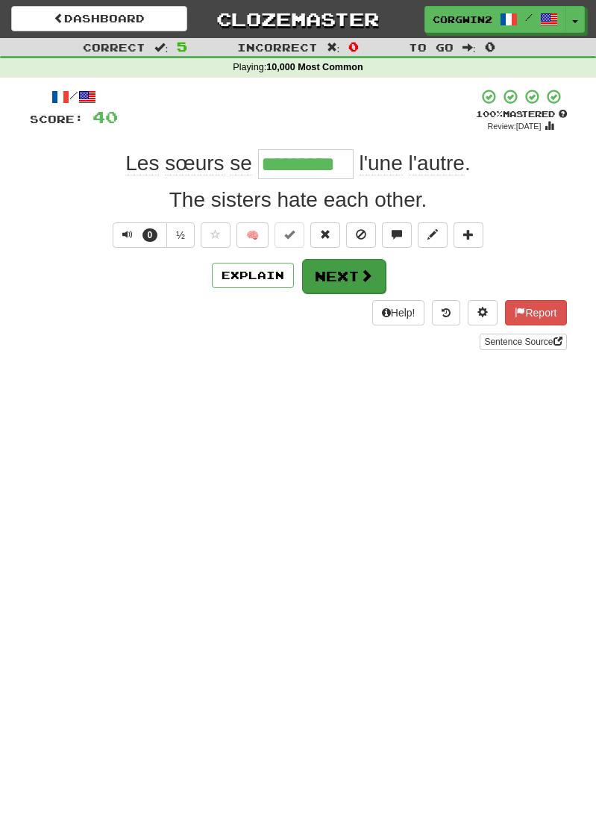
click at [347, 286] on button "Next" at bounding box center [344, 276] width 84 height 34
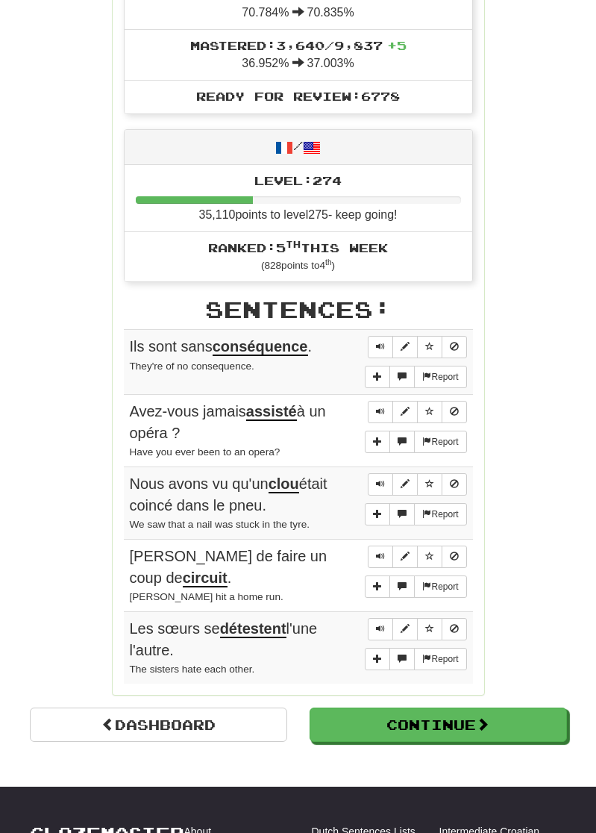
scroll to position [555, 0]
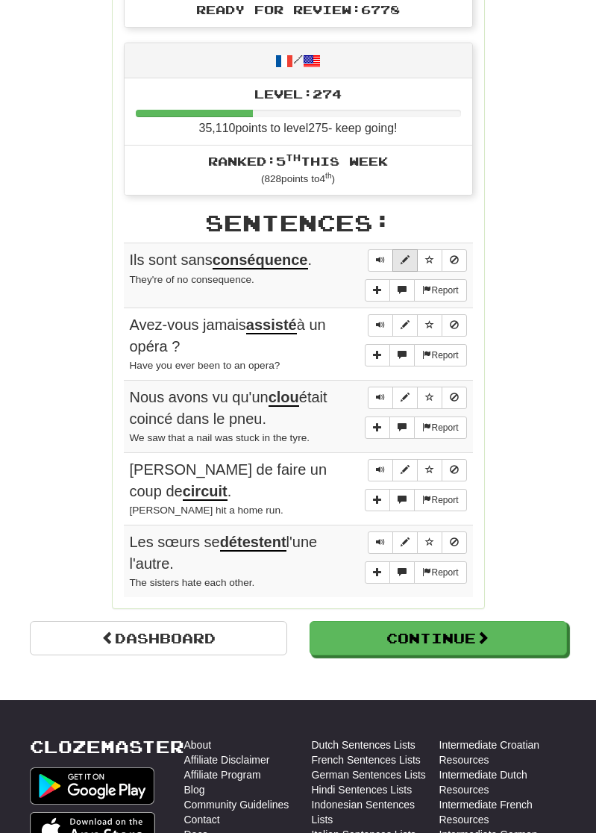
click at [408, 255] on span "Sentence controls" at bounding box center [405, 259] width 9 height 9
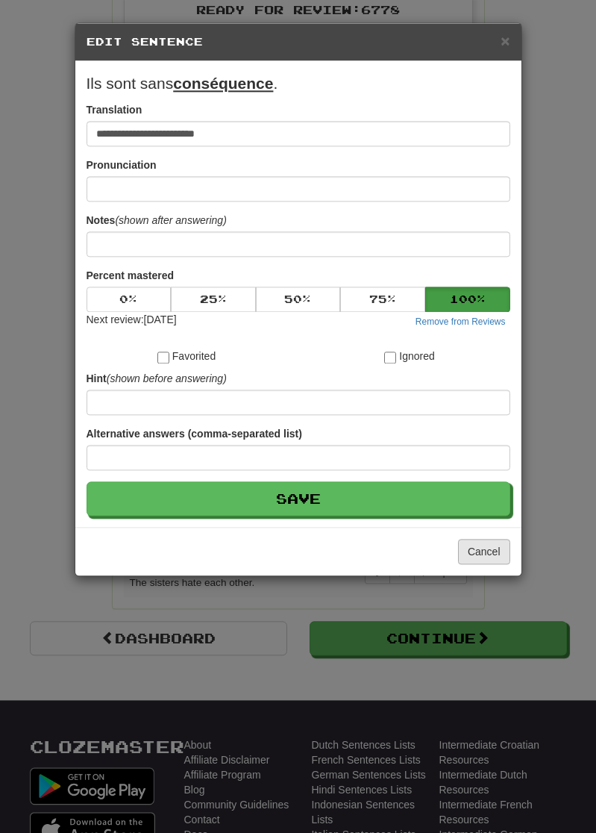
click at [475, 564] on button "Cancel" at bounding box center [484, 551] width 52 height 25
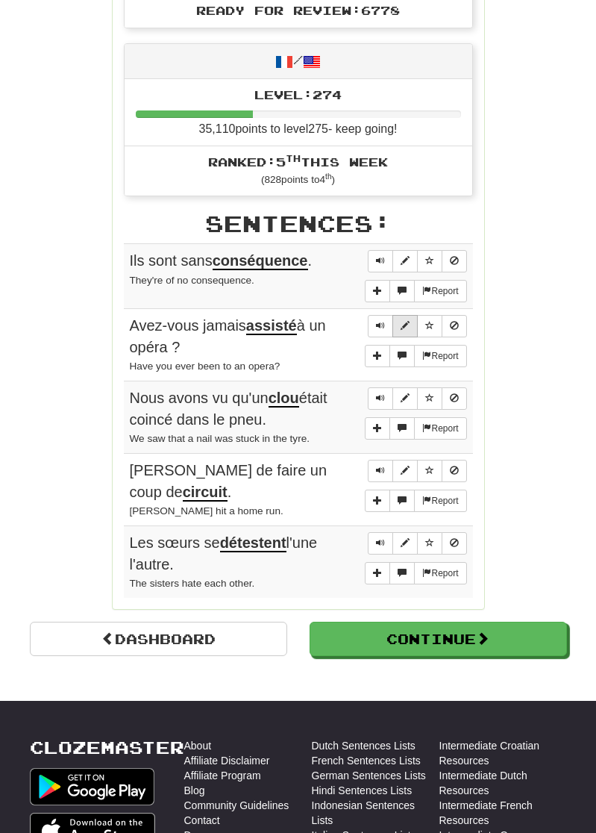
click at [405, 321] on span "Sentence controls" at bounding box center [405, 325] width 9 height 9
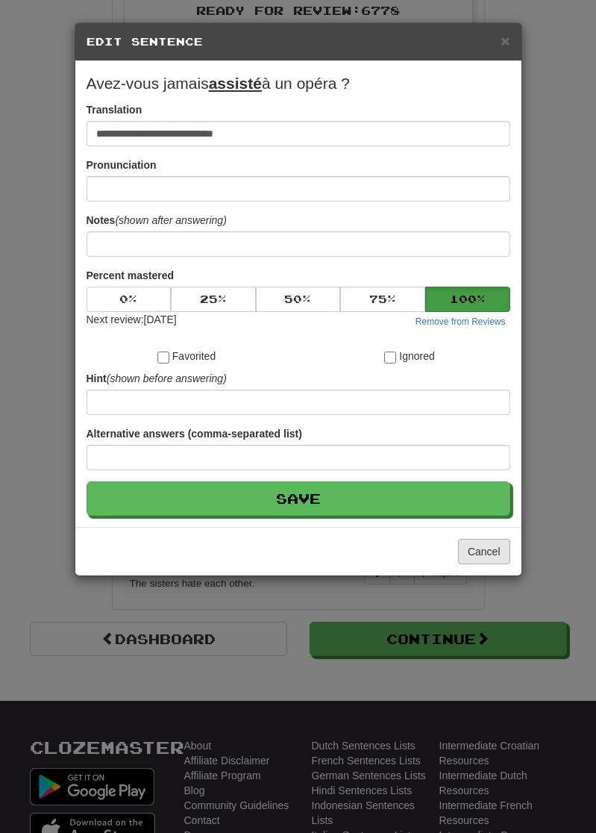
click at [488, 564] on button "Cancel" at bounding box center [484, 551] width 52 height 25
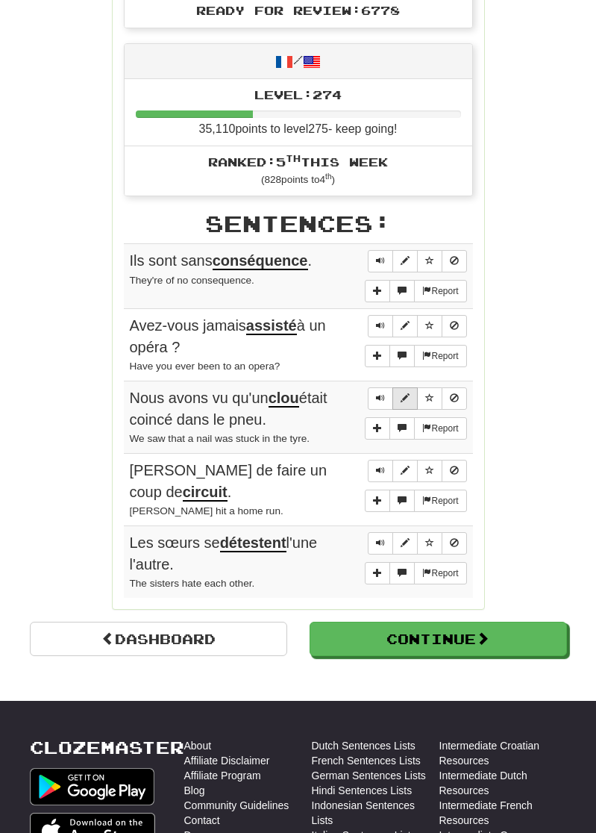
click at [407, 387] on button "Sentence controls" at bounding box center [405, 398] width 25 height 22
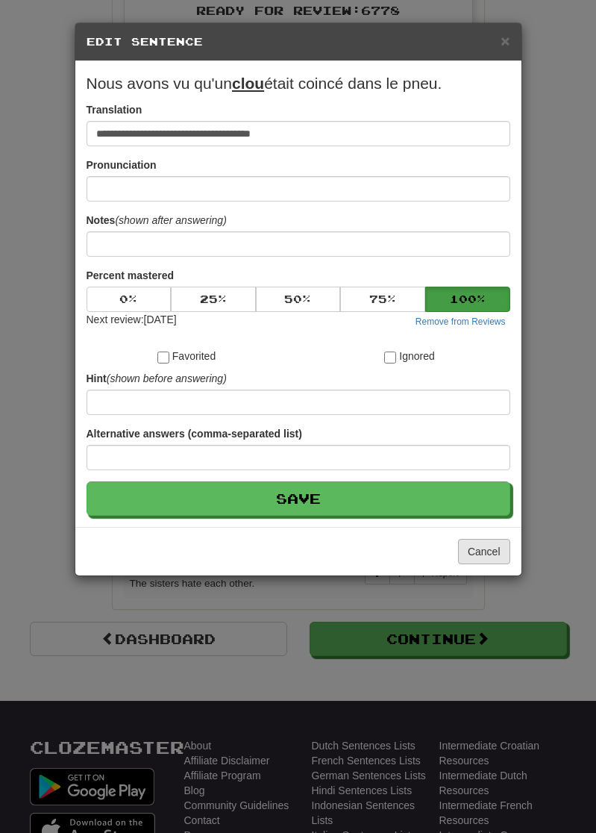
click at [487, 564] on button "Cancel" at bounding box center [484, 551] width 52 height 25
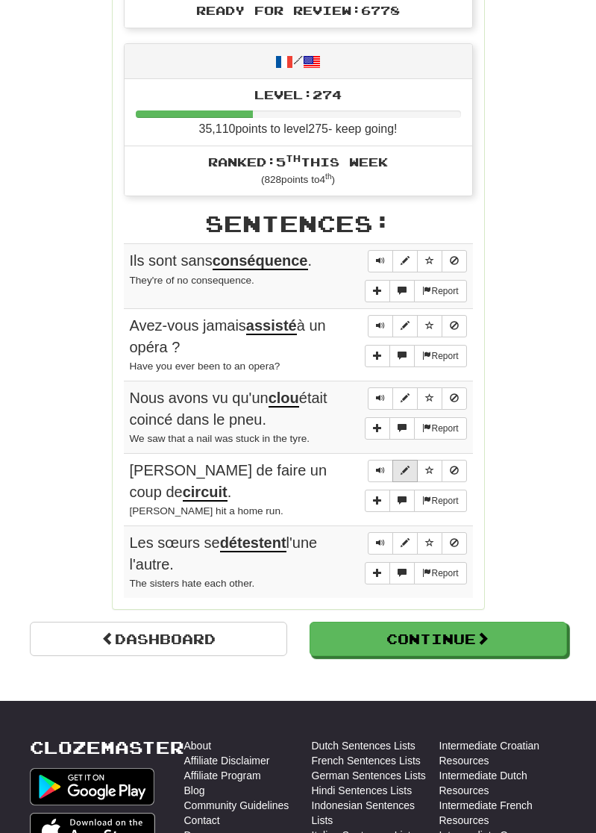
click at [401, 466] on span "Sentence controls" at bounding box center [405, 470] width 9 height 9
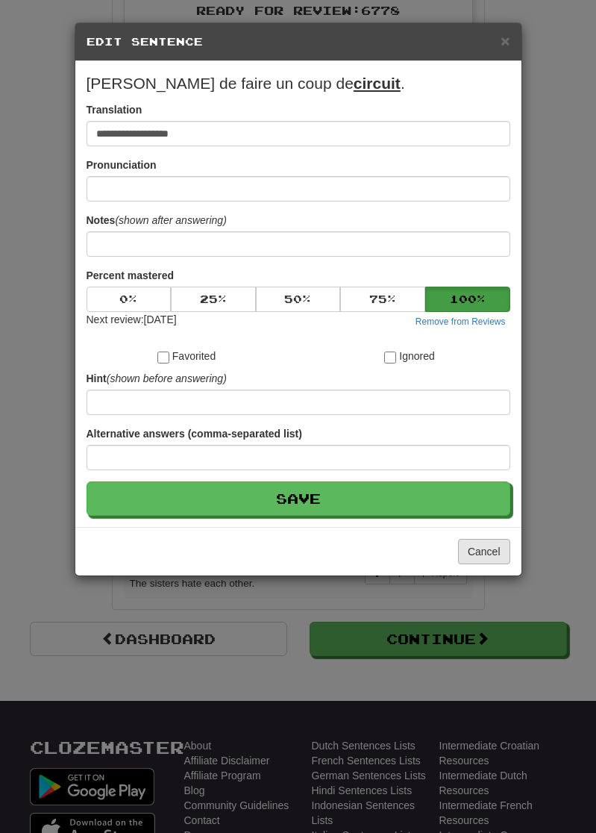
click at [494, 564] on button "Cancel" at bounding box center [484, 551] width 52 height 25
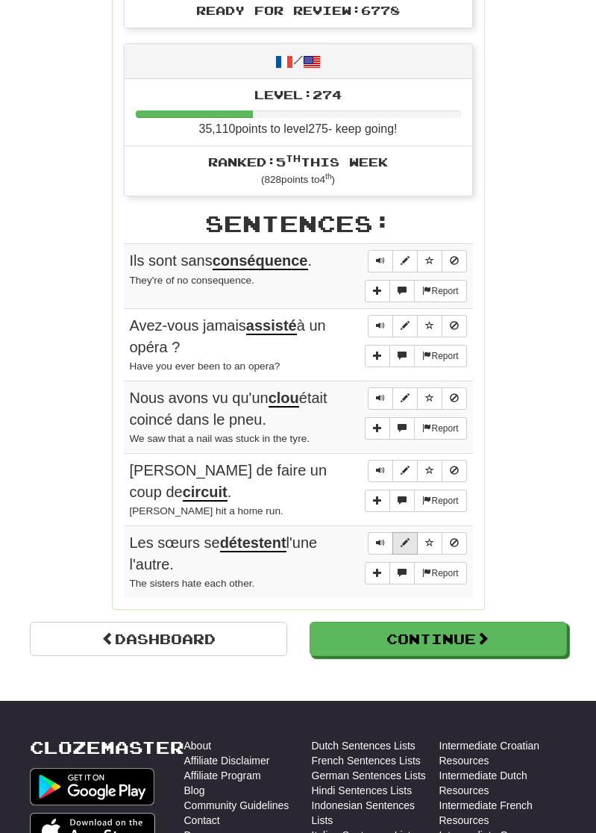
click at [405, 538] on span "Sentence controls" at bounding box center [405, 542] width 9 height 9
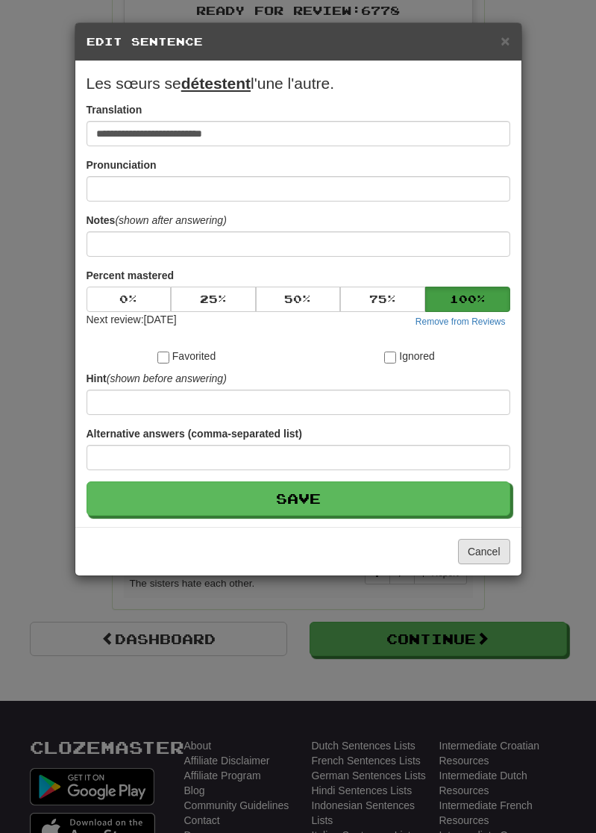
click at [483, 564] on button "Cancel" at bounding box center [484, 551] width 52 height 25
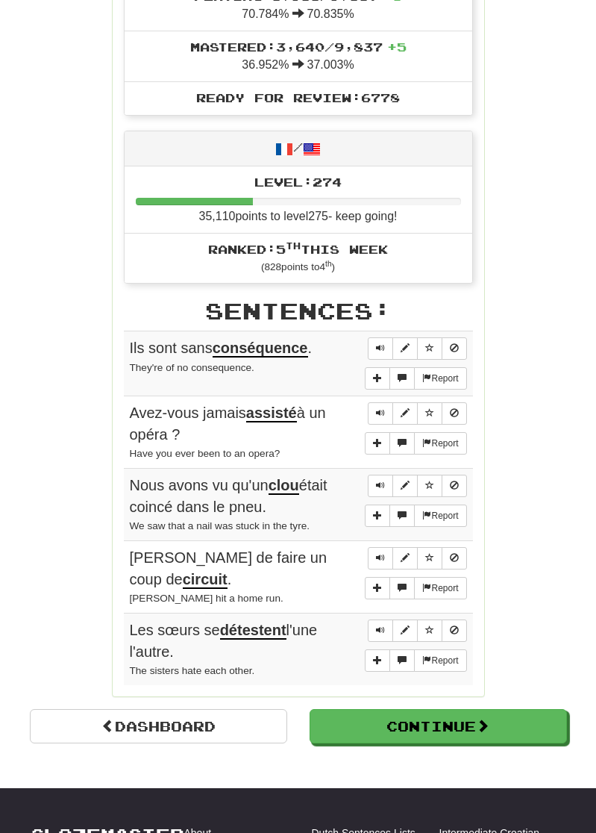
scroll to position [457, 0]
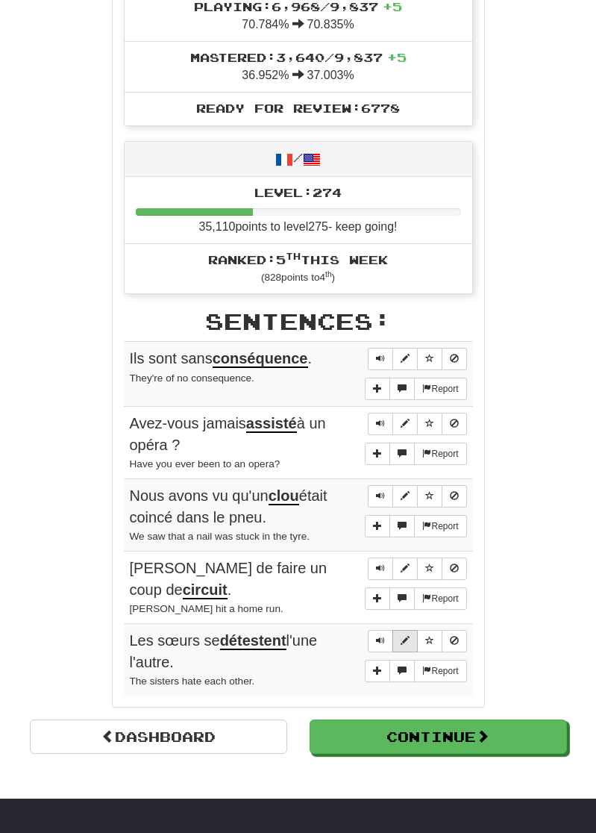
click at [402, 636] on span "Sentence controls" at bounding box center [405, 640] width 9 height 9
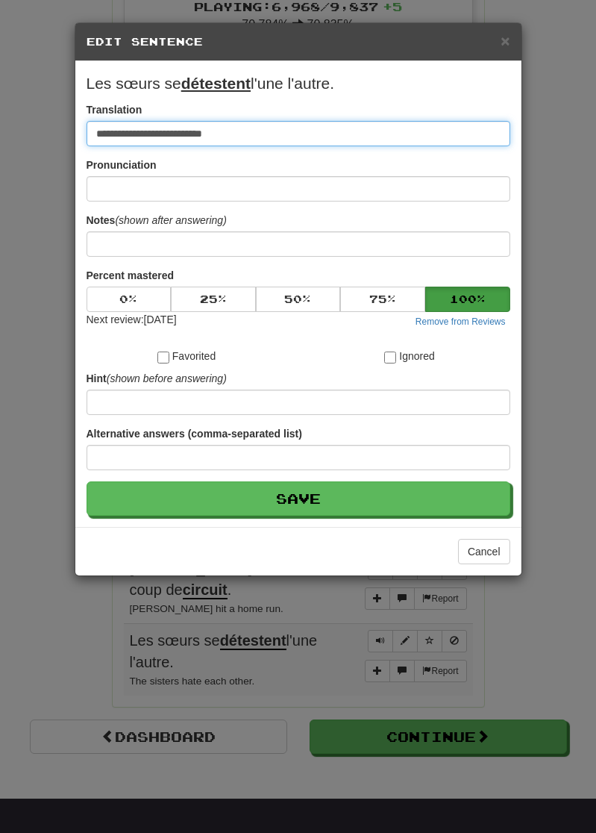
scroll to position [456, 0]
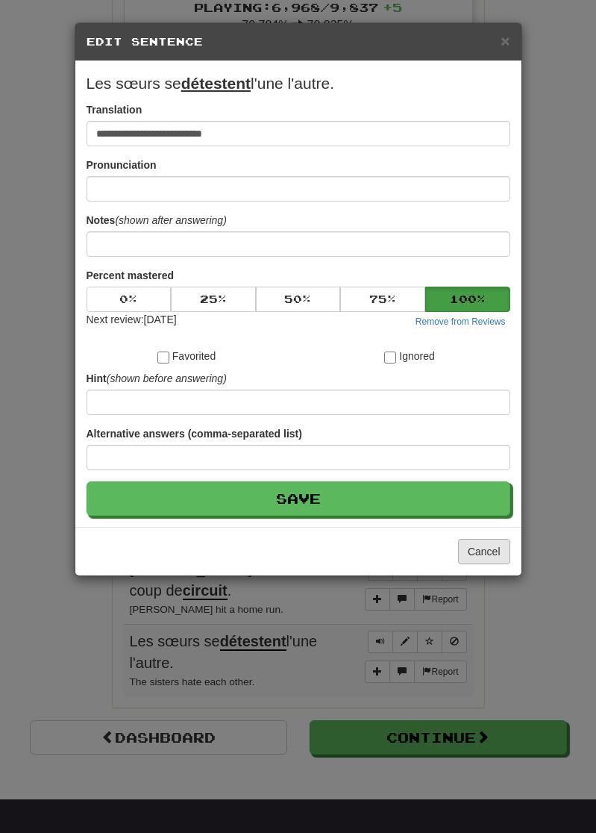
click at [476, 564] on button "Cancel" at bounding box center [484, 551] width 52 height 25
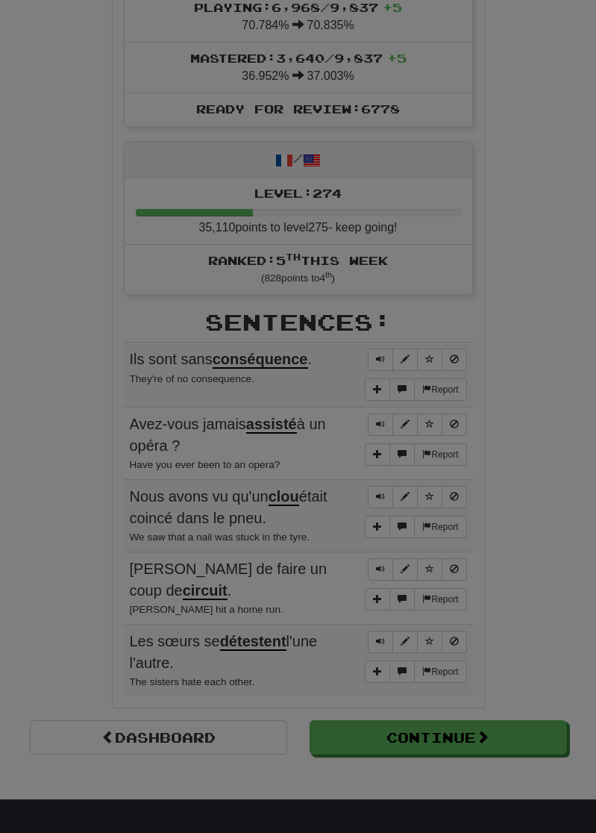
scroll to position [457, 0]
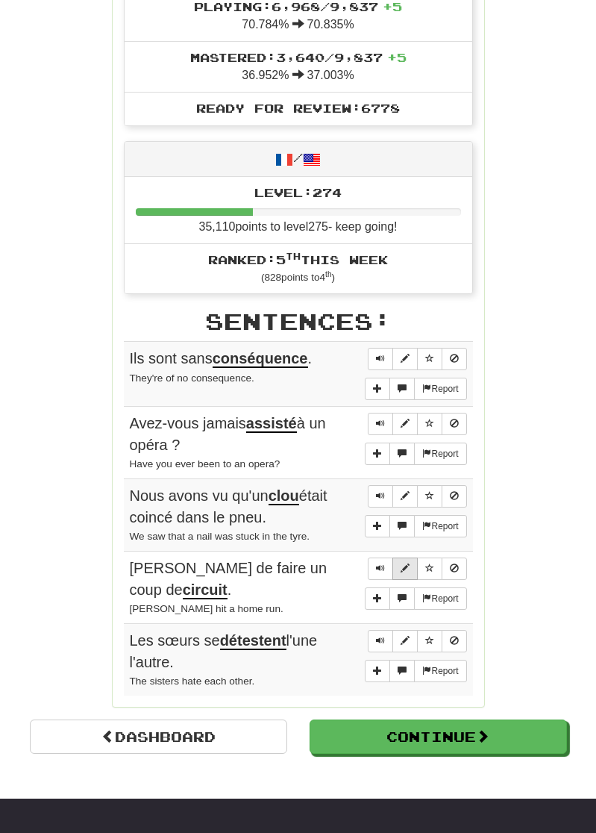
click at [403, 563] on span "Sentence controls" at bounding box center [405, 567] width 9 height 9
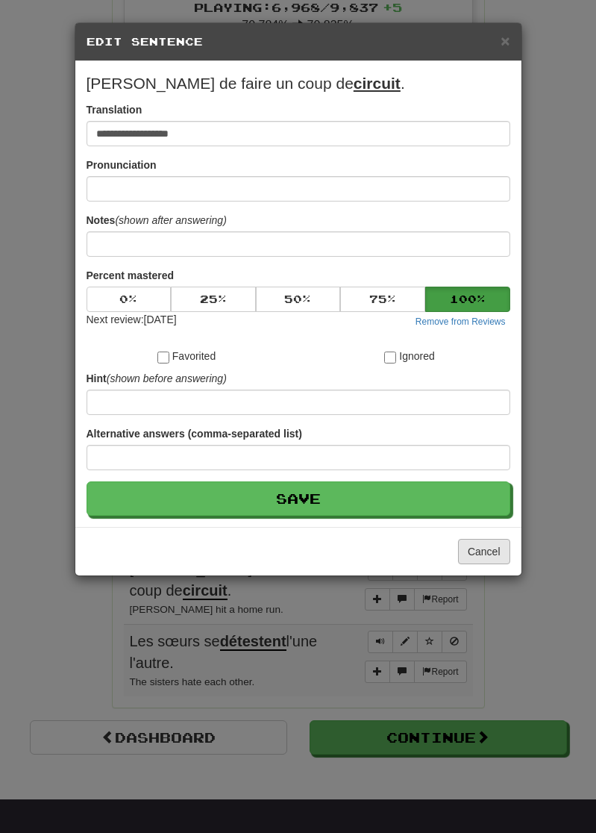
click at [496, 564] on button "Cancel" at bounding box center [484, 551] width 52 height 25
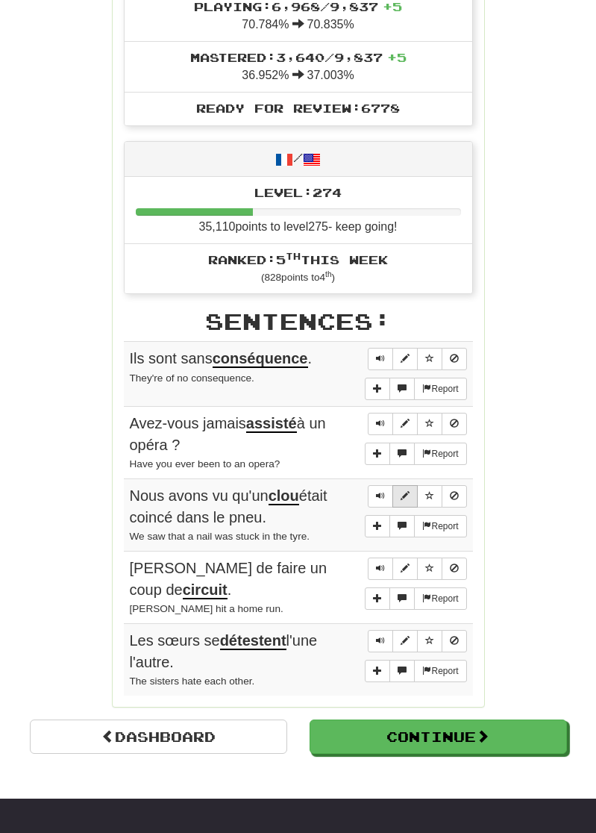
click at [401, 491] on span "Sentence controls" at bounding box center [405, 495] width 9 height 9
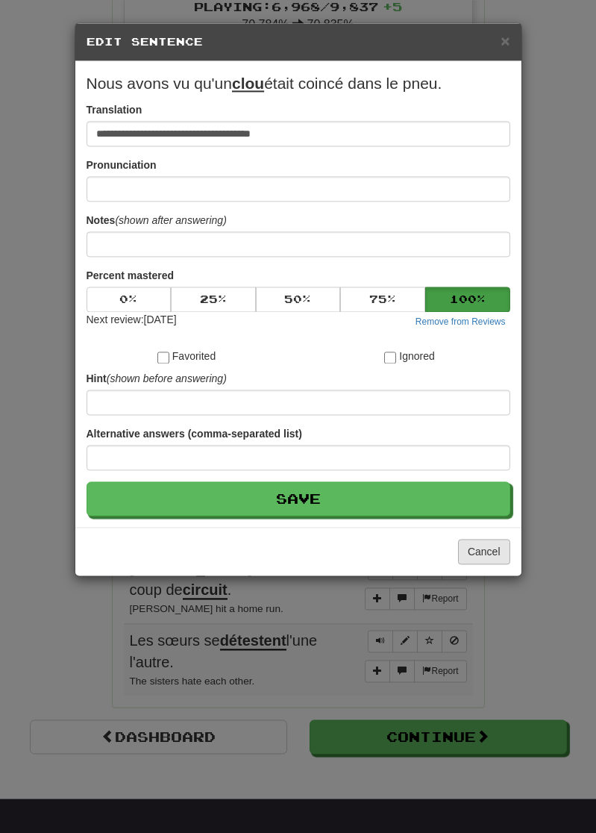
click at [486, 562] on button "Cancel" at bounding box center [484, 551] width 52 height 25
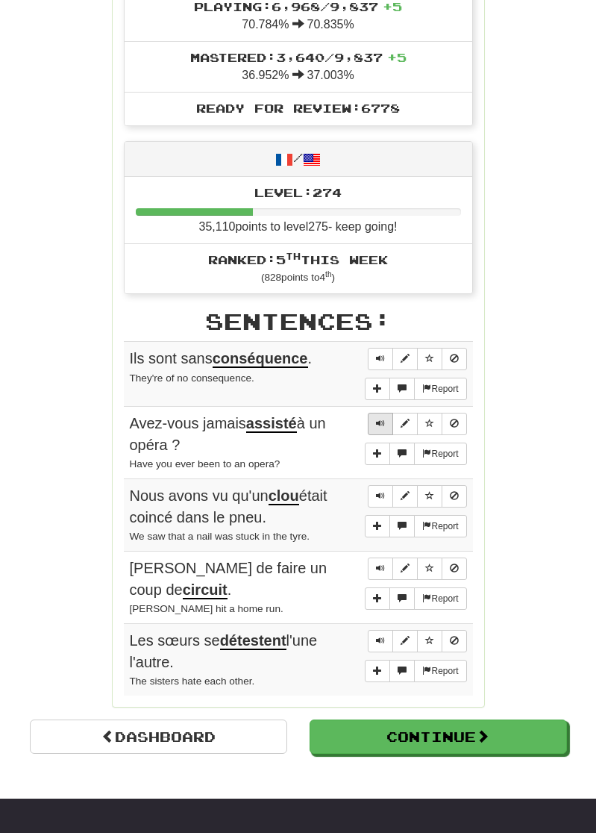
click at [391, 418] on button "Sentence controls" at bounding box center [380, 424] width 25 height 22
click at [409, 419] on span "Sentence controls" at bounding box center [405, 423] width 9 height 9
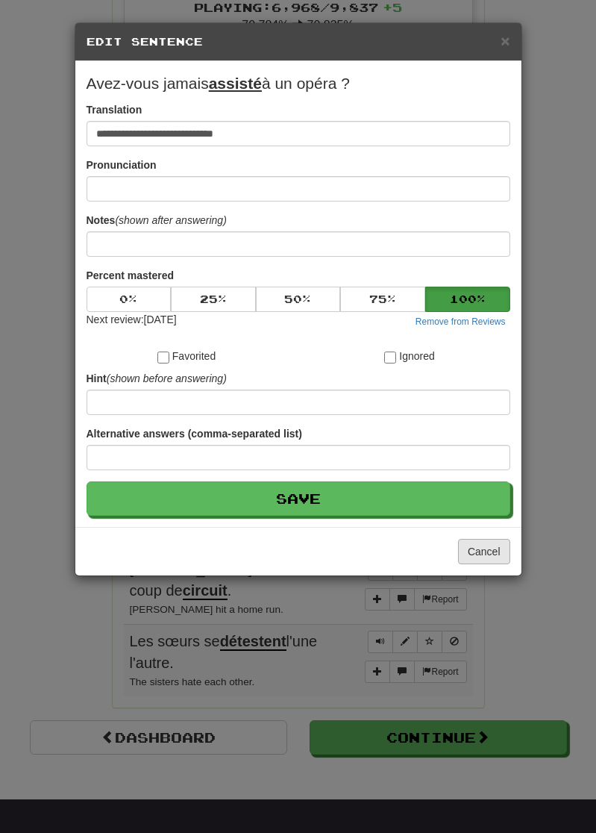
click at [503, 564] on button "Cancel" at bounding box center [484, 551] width 52 height 25
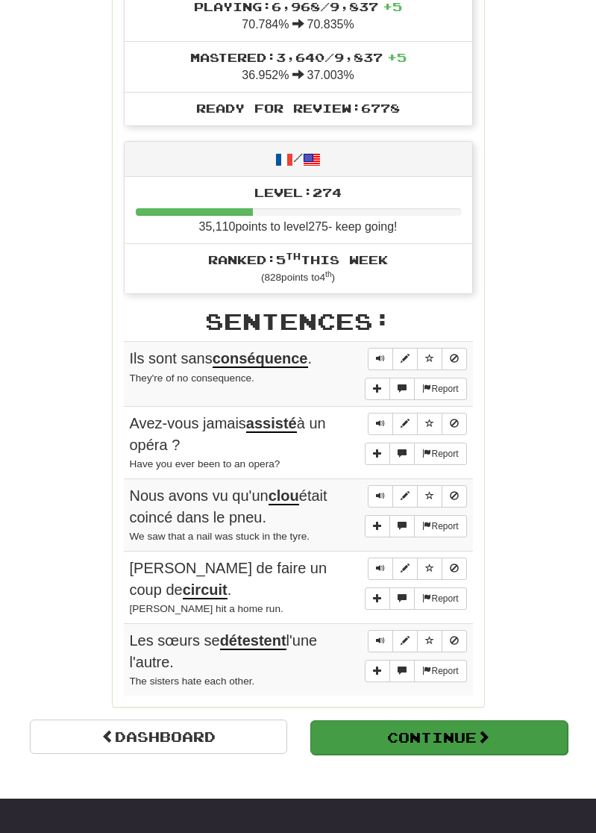
click at [386, 720] on button "Continue" at bounding box center [438, 737] width 257 height 34
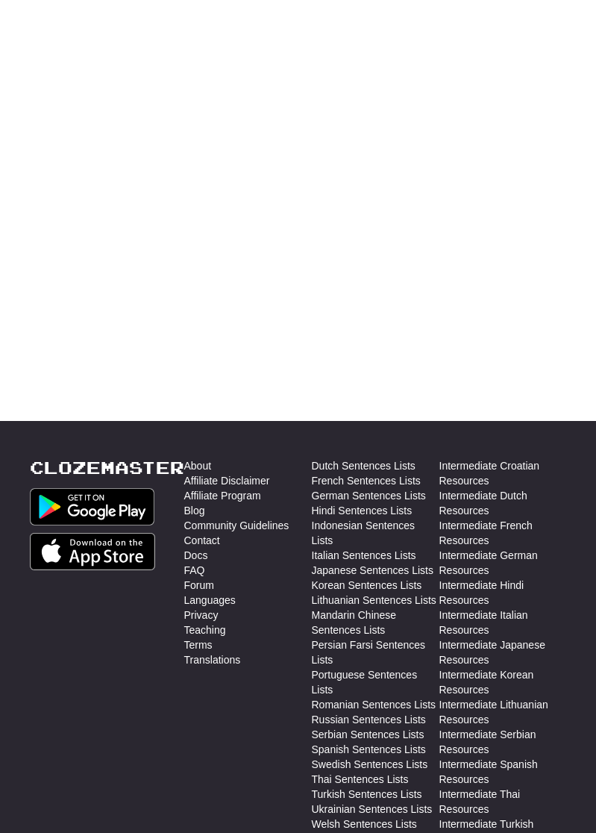
scroll to position [0, 0]
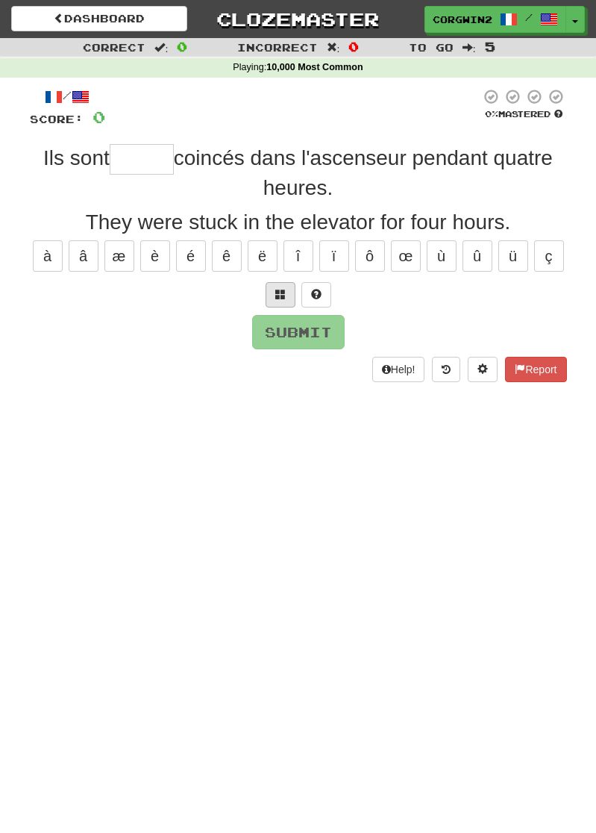
click at [281, 296] on span at bounding box center [280, 294] width 10 height 10
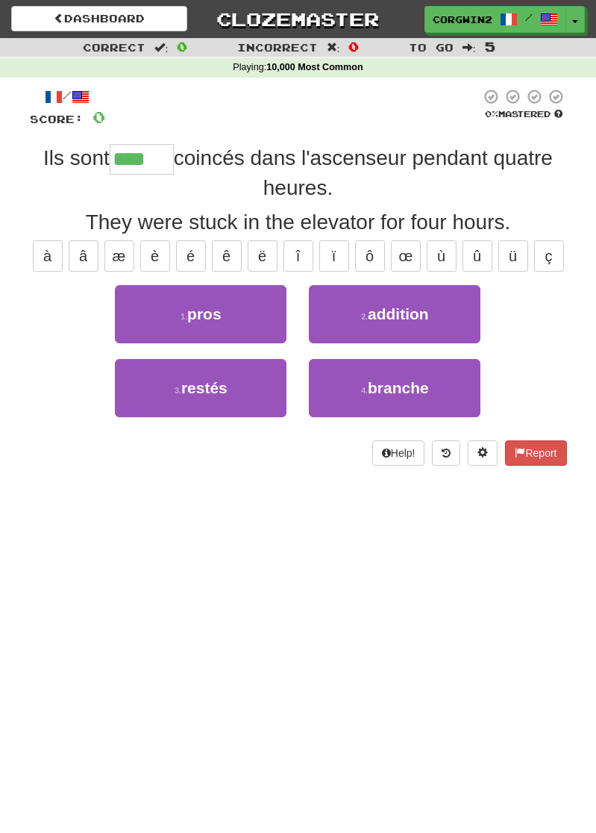
click at [216, 401] on button "3 . restés" at bounding box center [201, 388] width 172 height 58
type input "******"
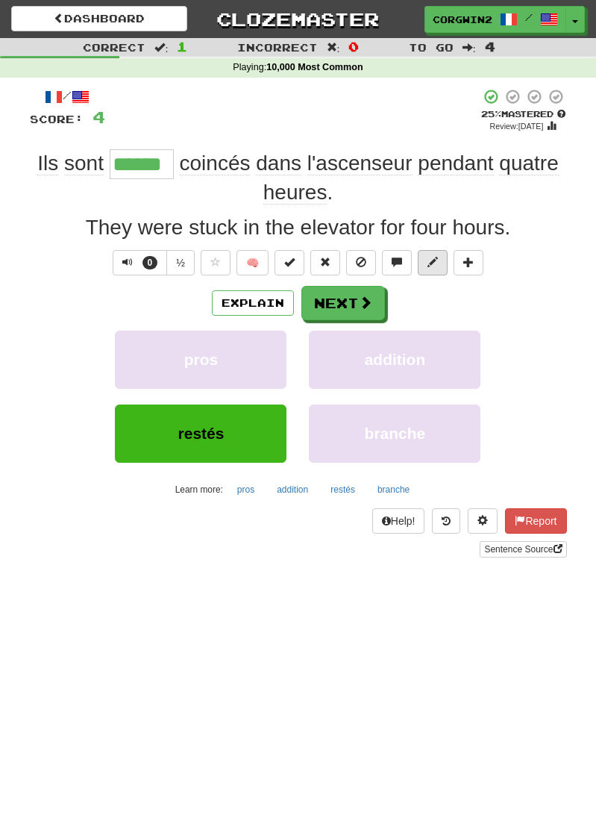
click at [437, 264] on span at bounding box center [433, 262] width 10 height 10
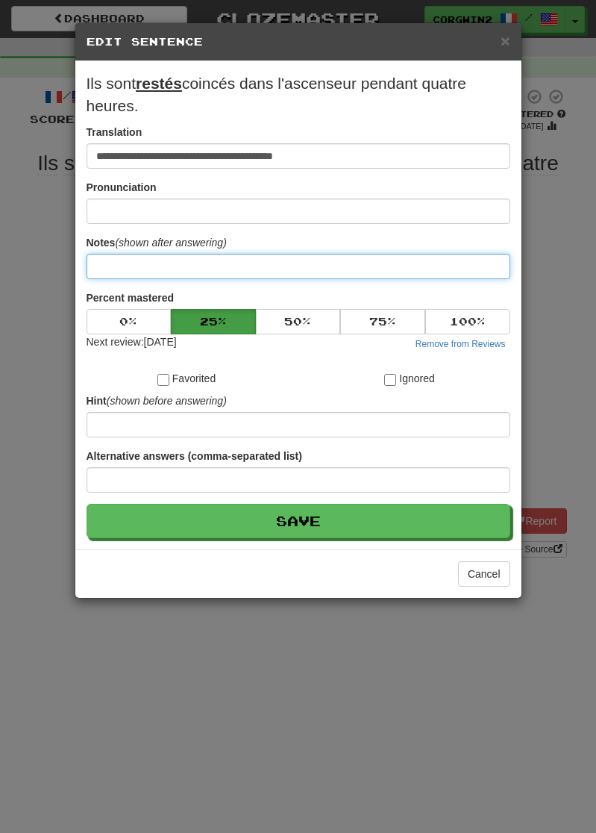
click at [125, 272] on input at bounding box center [299, 266] width 424 height 25
paste input "**********"
click at [96, 277] on input "**********" at bounding box center [299, 266] width 424 height 25
click at [176, 272] on input "**********" at bounding box center [299, 266] width 424 height 25
type input "**********"
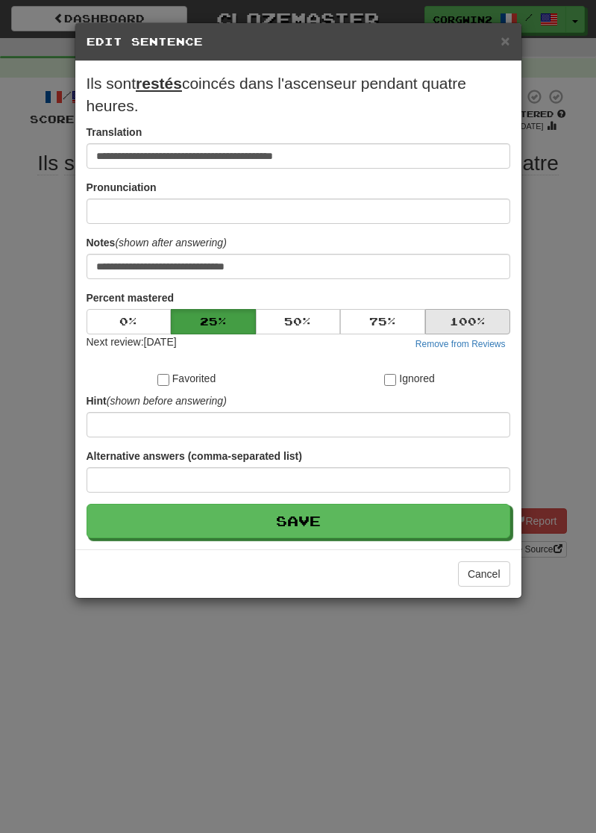
click at [454, 329] on button "100 %" at bounding box center [467, 321] width 85 height 25
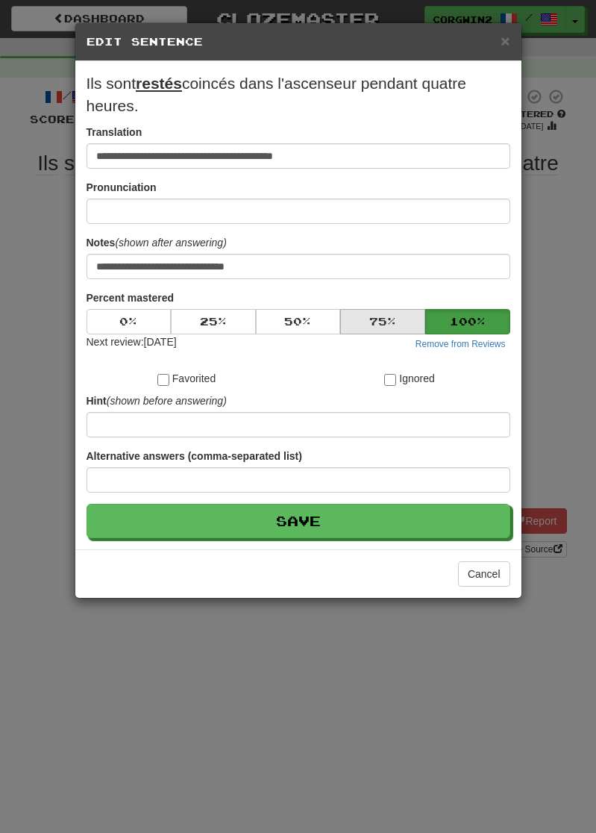
click at [367, 330] on button "75 %" at bounding box center [382, 321] width 85 height 25
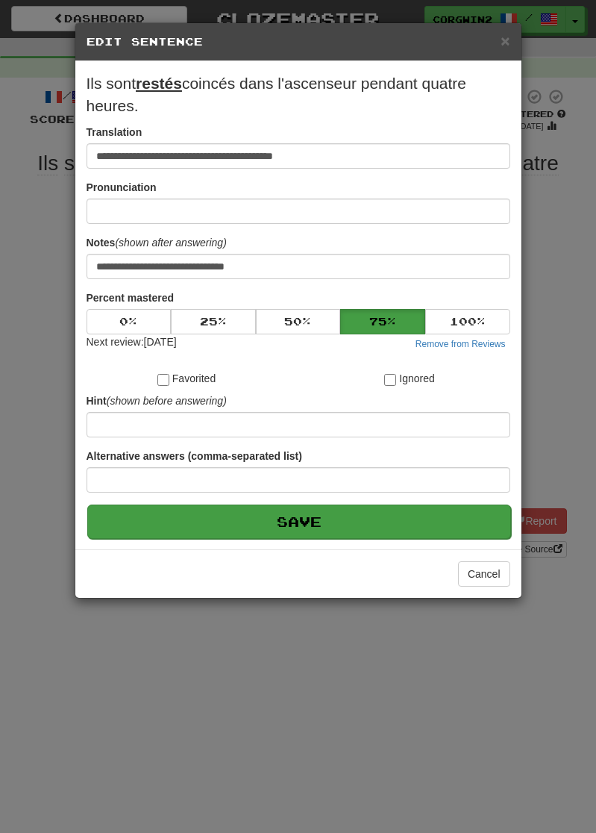
click at [330, 539] on button "Save" at bounding box center [299, 521] width 424 height 34
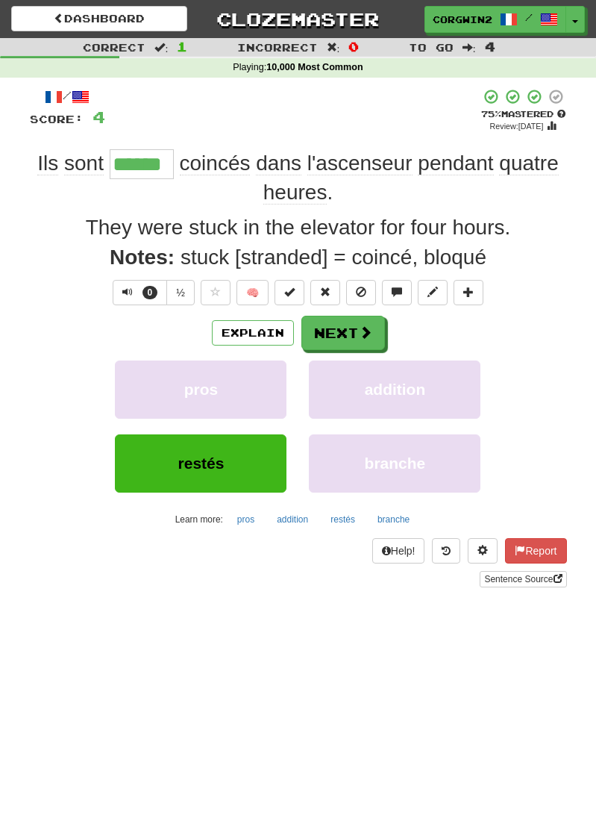
click at [334, 631] on div "Dashboard Clozemaster corgwin24 / Toggle Dropdown Dashboard Leaderboard Activit…" at bounding box center [298, 416] width 596 height 833
drag, startPoint x: 61, startPoint y: 832, endPoint x: 551, endPoint y: 366, distance: 676.2
click at [0, 0] on html "Dashboard Clozemaster corgwin24 / Toggle Dropdown Dashboard Leaderboard Activit…" at bounding box center [298, 733] width 596 height 1467
drag, startPoint x: 11, startPoint y: 512, endPoint x: 518, endPoint y: 706, distance: 542.6
click at [0, 0] on html "Dashboard Clozemaster corgwin24 / Toggle Dropdown Dashboard Leaderboard Activit…" at bounding box center [298, 733] width 596 height 1467
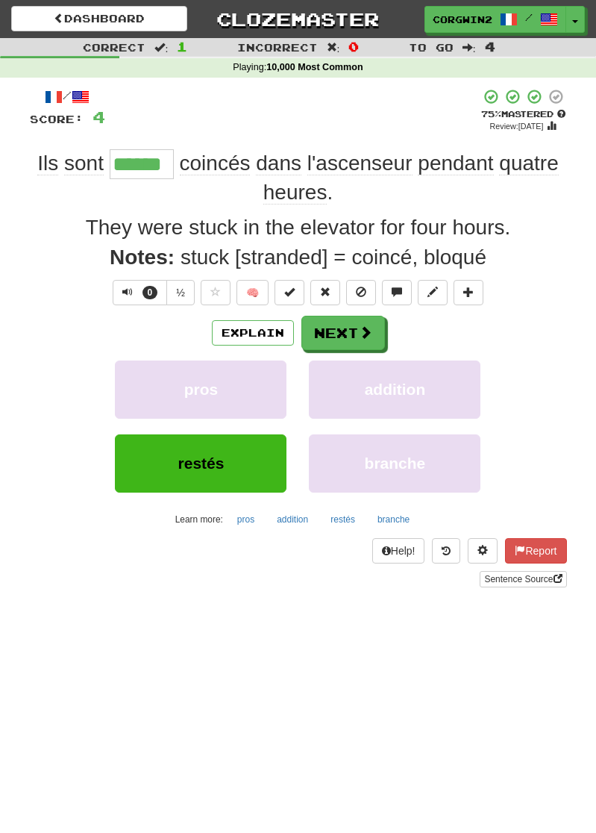
drag, startPoint x: 13, startPoint y: 649, endPoint x: 587, endPoint y: 209, distance: 723.3
drag, startPoint x: 29, startPoint y: 405, endPoint x: 584, endPoint y: 519, distance: 566.0
click at [257, 337] on button "Explain" at bounding box center [253, 332] width 82 height 25
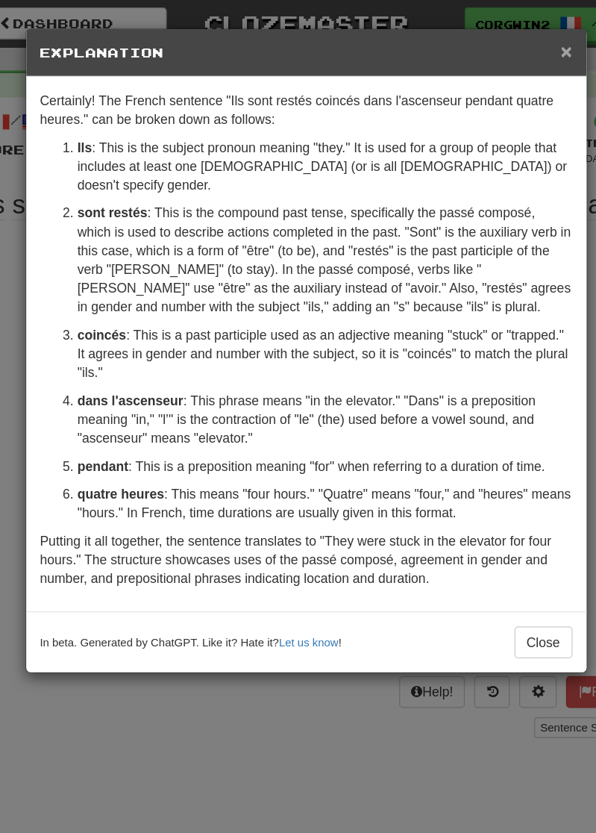
click at [501, 45] on span "×" at bounding box center [505, 40] width 9 height 17
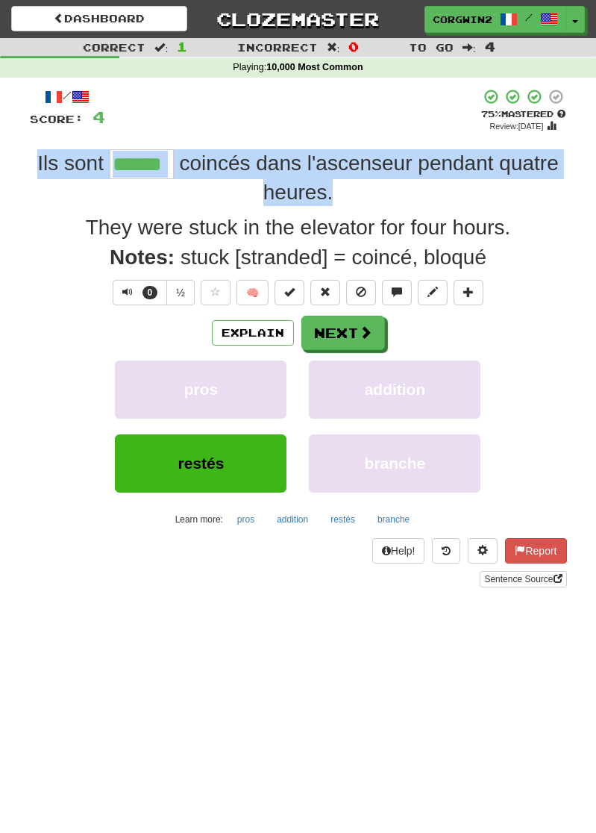
drag, startPoint x: 30, startPoint y: 164, endPoint x: 341, endPoint y: 207, distance: 314.1
click at [341, 207] on div "Ils sont ****** coincés dans l'ascenseur pendant quatre heures ." at bounding box center [298, 177] width 537 height 57
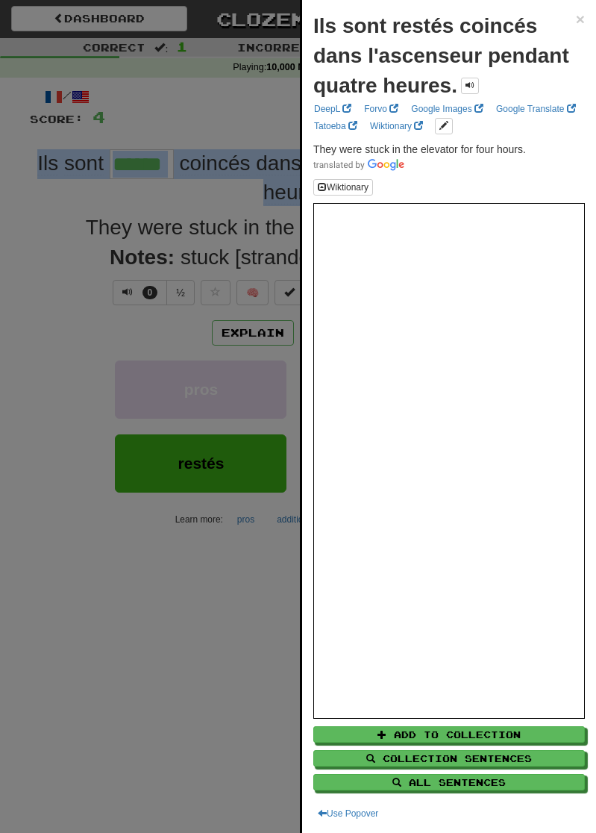
copy div "Ils sont coincés dans l'ascenseur pendant quatre heures ."
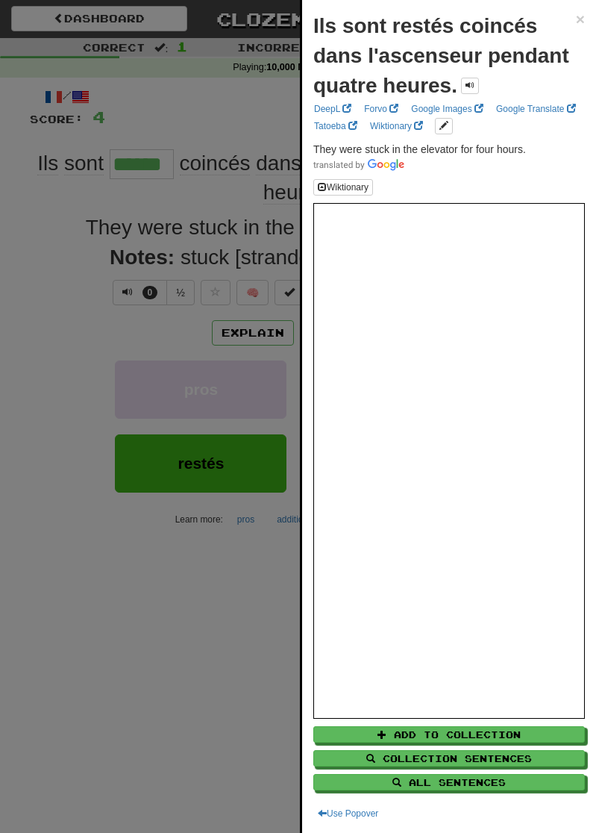
drag, startPoint x: 175, startPoint y: 828, endPoint x: 211, endPoint y: 606, distance: 225.4
click at [224, 649] on div at bounding box center [298, 416] width 596 height 833
